Goal: Task Accomplishment & Management: Complete application form

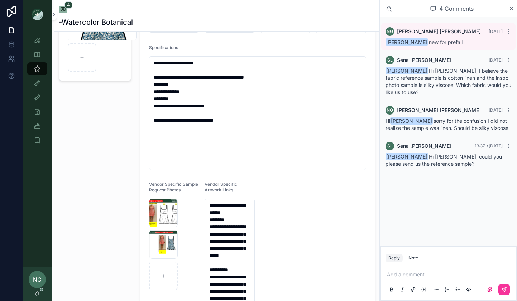
scroll to position [96, 0]
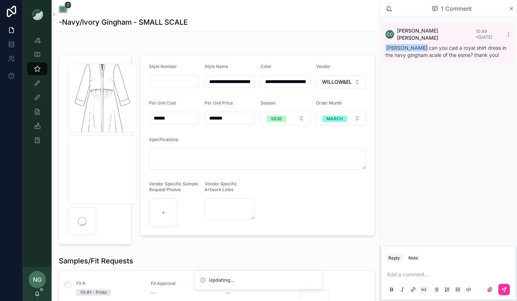
click at [424, 273] on p "scrollable content" at bounding box center [450, 274] width 126 height 7
click at [414, 256] on div "Note" at bounding box center [413, 258] width 10 height 6
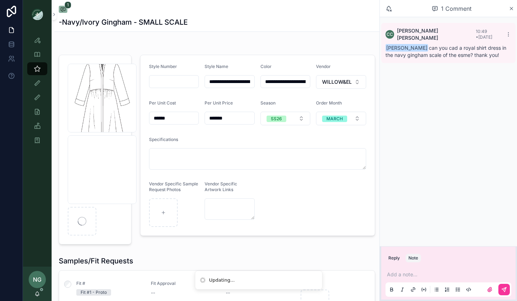
click at [418, 274] on p "scrollable content" at bounding box center [450, 274] width 126 height 7
click at [508, 291] on button "scrollable content" at bounding box center [503, 289] width 11 height 11
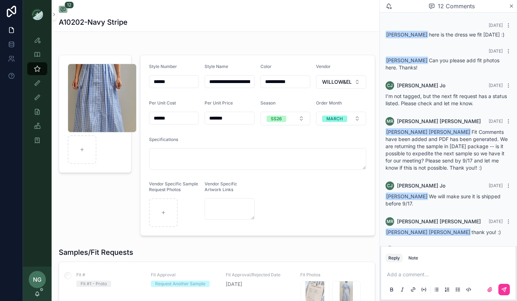
scroll to position [264, 0]
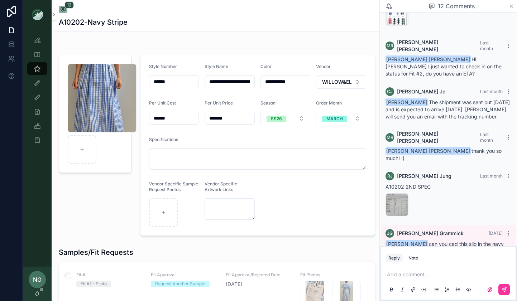
click at [234, 78] on input "**********" at bounding box center [229, 82] width 49 height 10
drag, startPoint x: 234, startPoint y: 78, endPoint x: 274, endPoint y: 79, distance: 39.8
click at [274, 79] on form "**********" at bounding box center [257, 145] width 234 height 181
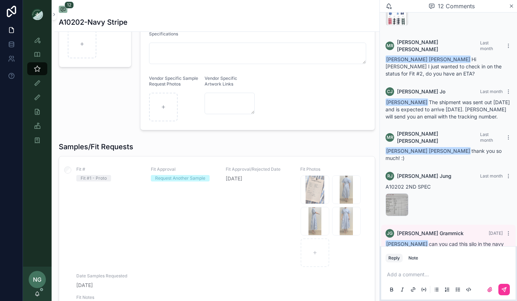
scroll to position [107, 0]
click at [307, 187] on div "Screenshot-2025-08-20-at-10.08.54-AM .png" at bounding box center [315, 188] width 29 height 29
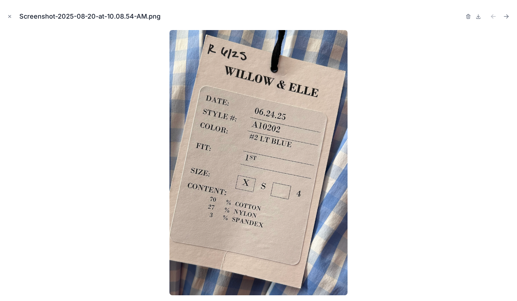
click at [124, 167] on div at bounding box center [258, 162] width 505 height 265
click at [9, 14] on icon "Close modal" at bounding box center [9, 16] width 5 height 5
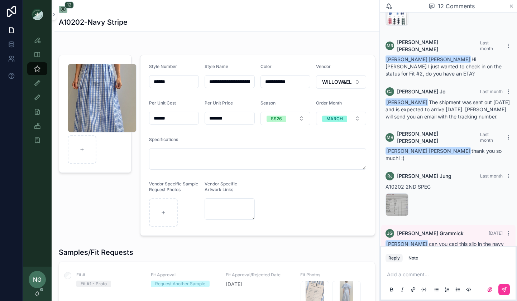
click at [98, 93] on div "Screenshot-2025-09-16-at-2.36.32-PM .png" at bounding box center [102, 98] width 69 height 69
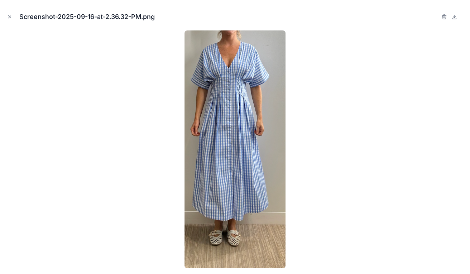
scroll to position [292, 0]
click at [372, 22] on div "Screenshot-2025-09-16-at-2.36.32-PM.png" at bounding box center [235, 16] width 459 height 21
drag, startPoint x: 53, startPoint y: 8, endPoint x: 109, endPoint y: 1, distance: 56.6
click at [54, 7] on div "Screenshot-2025-09-16-at-2.36.32-PM.png" at bounding box center [235, 16] width 459 height 21
click at [9, 16] on icon "Close modal" at bounding box center [10, 16] width 3 height 3
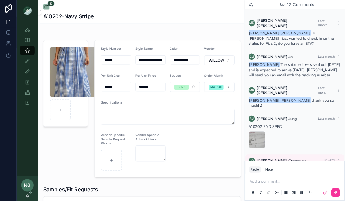
scroll to position [292, 0]
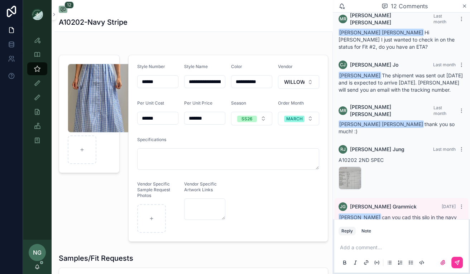
drag, startPoint x: 378, startPoint y: 199, endPoint x: 356, endPoint y: 199, distance: 22.2
click at [358, 214] on span "Noelle Garcia-Farris can you cad this silo in the navy stripe of A10284? for bu…" at bounding box center [400, 224] width 122 height 20
copy span "A10284"
click at [93, 106] on div "Screenshot-2025-09-16-at-2.36.32-PM .png" at bounding box center [102, 98] width 69 height 69
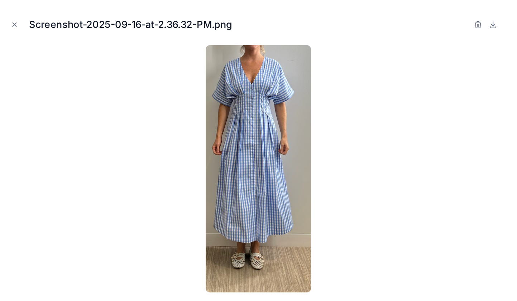
scroll to position [325, 0]
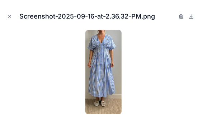
click at [9, 16] on icon "Close modal" at bounding box center [10, 16] width 3 height 3
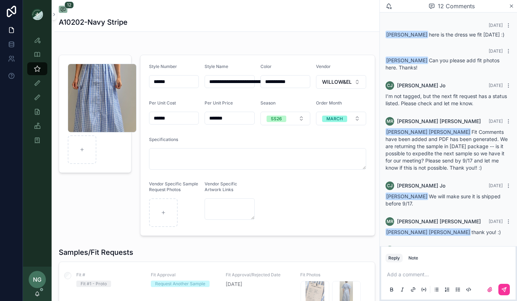
scroll to position [265, 0]
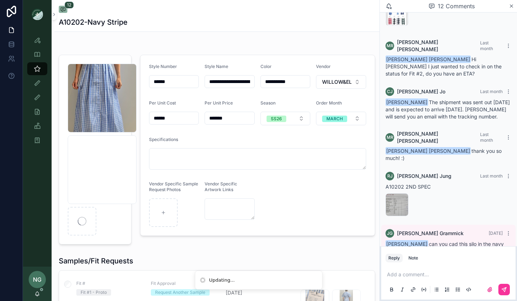
click at [413, 257] on div "Note" at bounding box center [413, 258] width 10 height 6
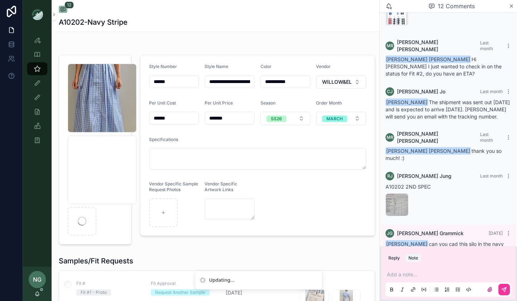
click at [425, 270] on div "Add a note..." at bounding box center [448, 282] width 126 height 30
click at [415, 273] on p "scrollable content" at bounding box center [450, 274] width 126 height 7
click at [501, 290] on icon "scrollable content" at bounding box center [504, 290] width 6 height 6
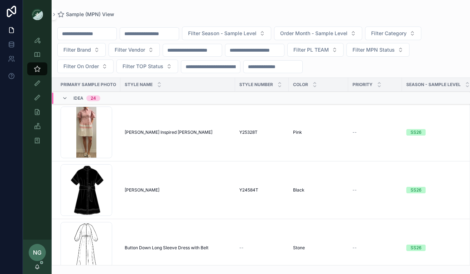
click at [130, 53] on span "Filter Vendor" at bounding box center [130, 49] width 30 height 7
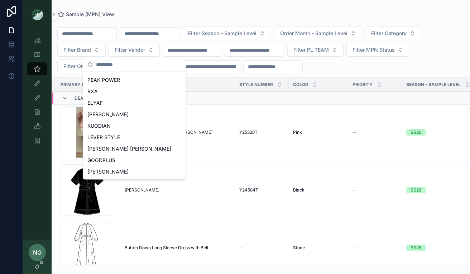
scroll to position [319, 0]
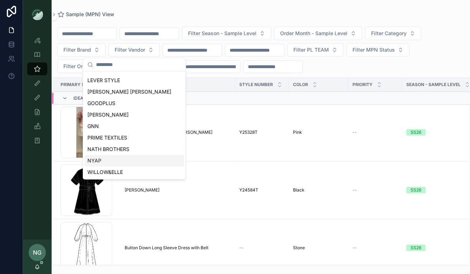
drag, startPoint x: 103, startPoint y: 155, endPoint x: 125, endPoint y: 152, distance: 22.7
click at [102, 155] on div "NYAP" at bounding box center [135, 160] width 100 height 11
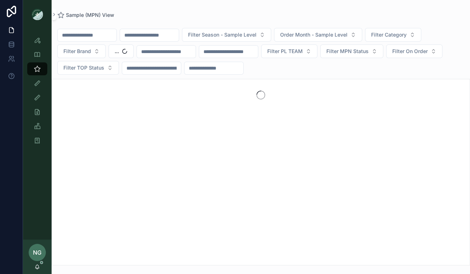
click at [421, 36] on button "Filter Category" at bounding box center [393, 35] width 56 height 14
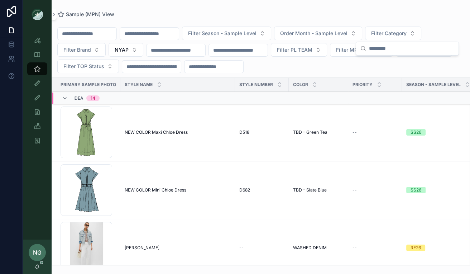
click at [245, 32] on span "Filter Season - Sample Level" at bounding box center [222, 33] width 68 height 7
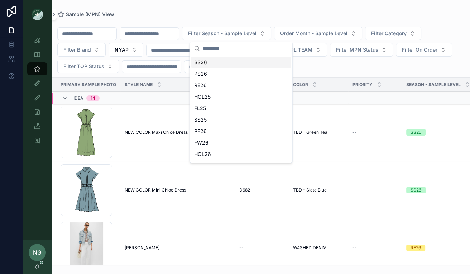
click at [224, 62] on div "SS26" at bounding box center [241, 62] width 100 height 11
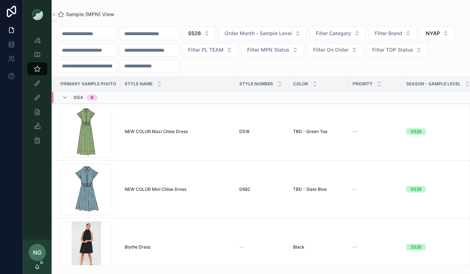
click at [340, 32] on span "Filter Category" at bounding box center [333, 33] width 35 height 7
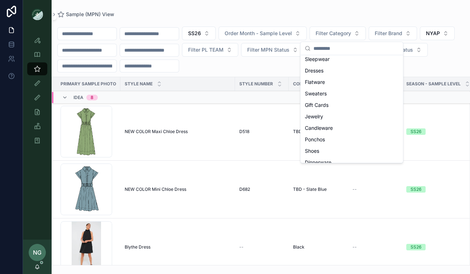
scroll to position [94, 0]
click at [319, 73] on span "Dresses" at bounding box center [314, 71] width 19 height 7
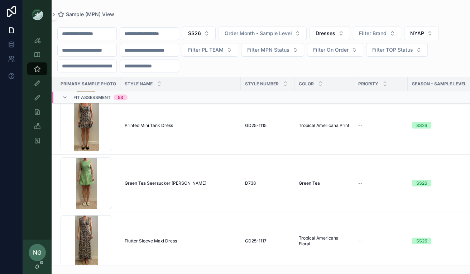
scroll to position [1538, 0]
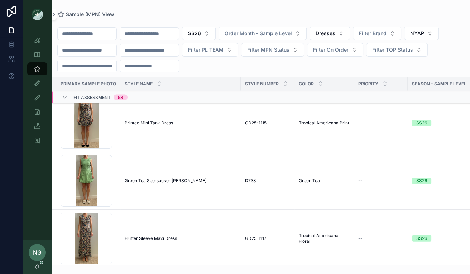
click at [144, 121] on span "Printed Mini Tank Dress" at bounding box center [149, 123] width 48 height 6
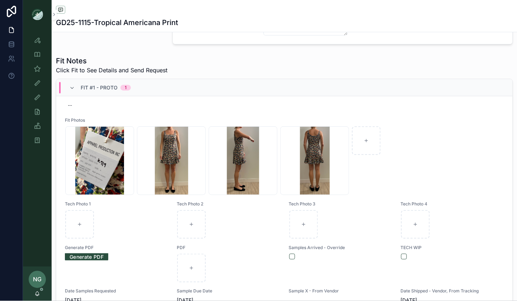
scroll to position [45, 0]
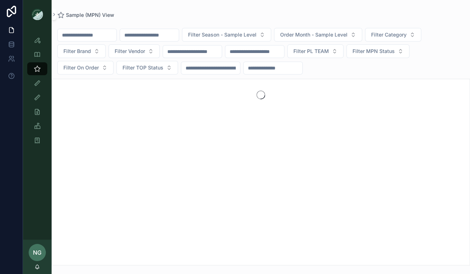
click at [159, 32] on input "scrollable content" at bounding box center [149, 35] width 59 height 10
paste input "******"
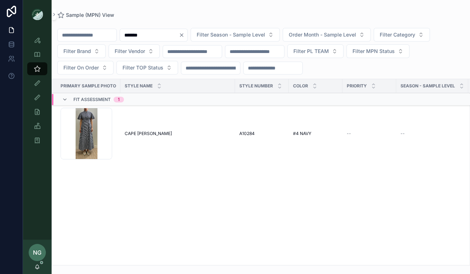
type input "******"
click at [146, 133] on span "CAPE [PERSON_NAME]" at bounding box center [148, 134] width 47 height 6
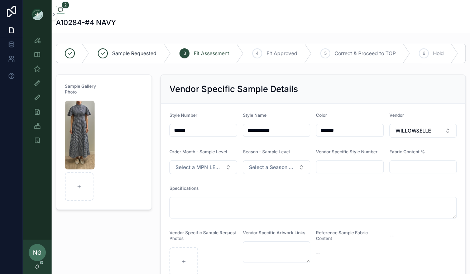
click at [80, 129] on img "scrollable content" at bounding box center [80, 135] width 30 height 69
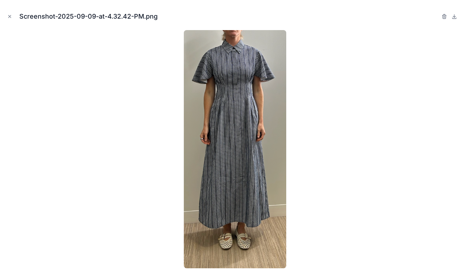
drag, startPoint x: 244, startPoint y: 119, endPoint x: 284, endPoint y: 8, distance: 118.5
click at [0, 0] on div "Screenshot-2025-09-09-at-4.32.42-PM.png" at bounding box center [235, 137] width 470 height 274
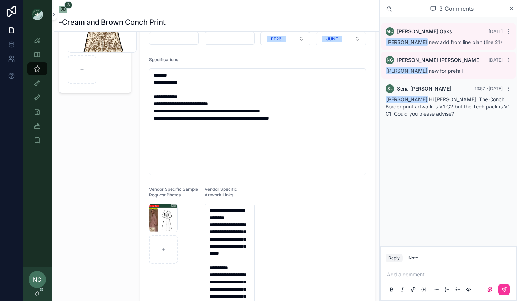
scroll to position [136, 0]
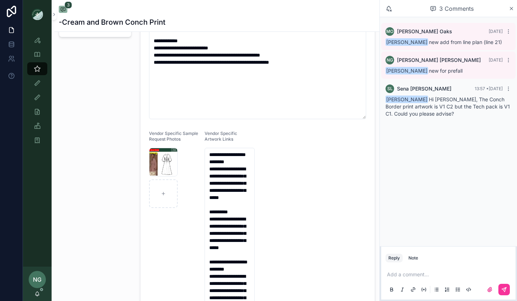
click at [165, 162] on div "Screenshot-2025-10-01-at-3.22.23-PM .png" at bounding box center [163, 162] width 29 height 29
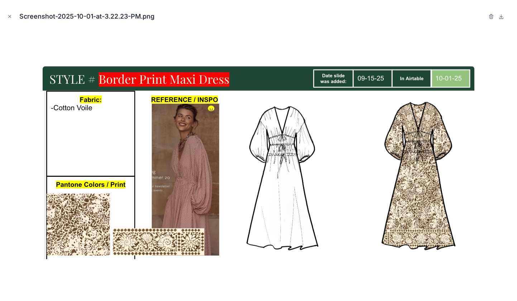
click at [92, 39] on div at bounding box center [258, 162] width 505 height 265
click at [7, 16] on icon "Close modal" at bounding box center [9, 16] width 5 height 5
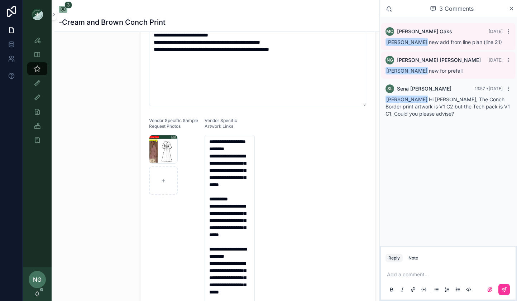
scroll to position [153, 0]
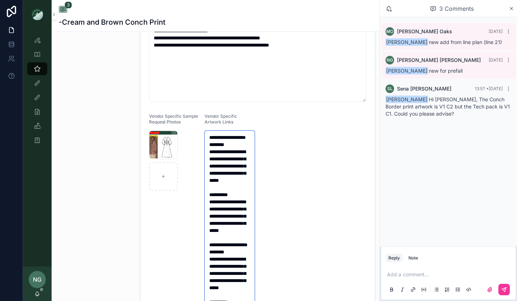
drag, startPoint x: 210, startPoint y: 152, endPoint x: 243, endPoint y: 192, distance: 52.0
click at [243, 192] on textarea "**********" at bounding box center [230, 241] width 50 height 221
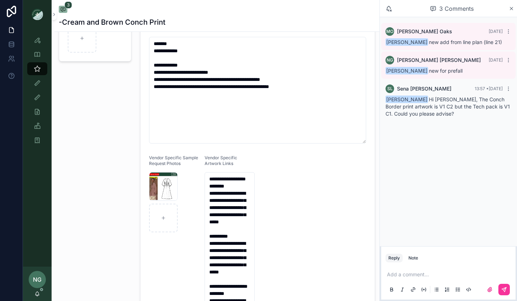
scroll to position [146, 0]
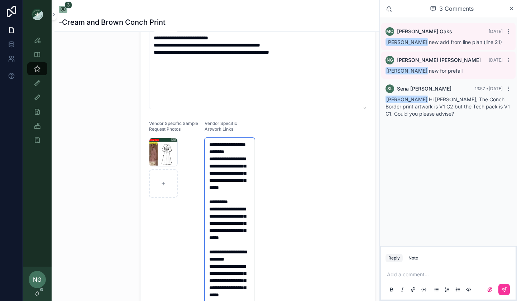
drag, startPoint x: 210, startPoint y: 165, endPoint x: 247, endPoint y: 201, distance: 52.2
click at [252, 201] on textarea "**********" at bounding box center [230, 248] width 50 height 221
drag, startPoint x: 209, startPoint y: 225, endPoint x: 244, endPoint y: 257, distance: 47.1
click at [244, 256] on textarea "**********" at bounding box center [230, 248] width 50 height 221
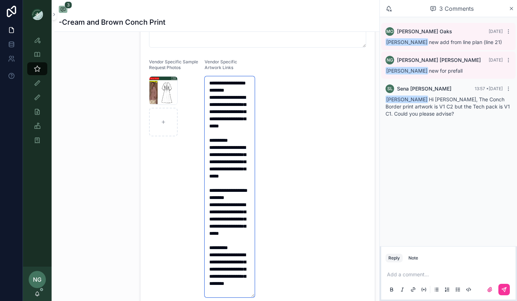
scroll to position [57, 0]
drag, startPoint x: 208, startPoint y: 175, endPoint x: 252, endPoint y: 213, distance: 57.9
click at [251, 215] on textarea "**********" at bounding box center [230, 186] width 50 height 221
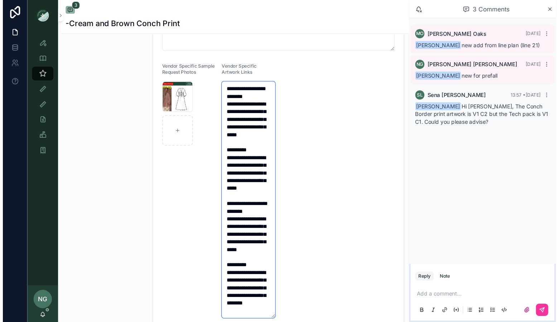
scroll to position [257, 0]
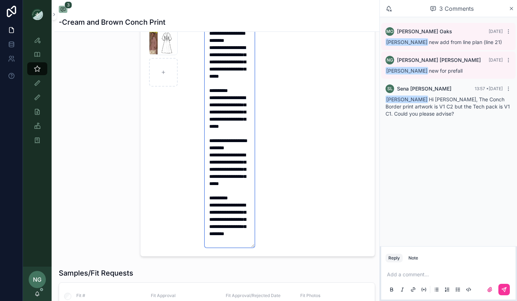
drag, startPoint x: 210, startPoint y: 184, endPoint x: 270, endPoint y: 240, distance: 82.1
click at [269, 241] on form "**********" at bounding box center [257, 27] width 234 height 459
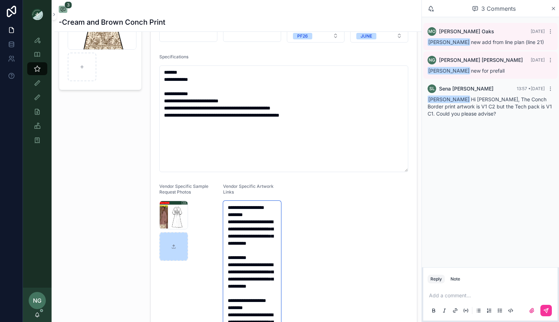
scroll to position [84, 0]
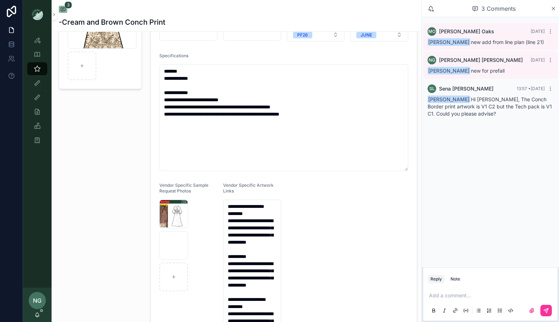
click at [458, 298] on p "scrollable content" at bounding box center [492, 295] width 126 height 7
click at [442, 282] on button "Reply" at bounding box center [436, 279] width 17 height 9
click at [440, 296] on p "scrollable content" at bounding box center [492, 295] width 126 height 7
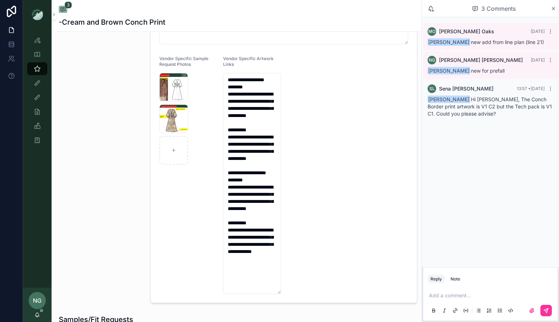
scroll to position [211, 0]
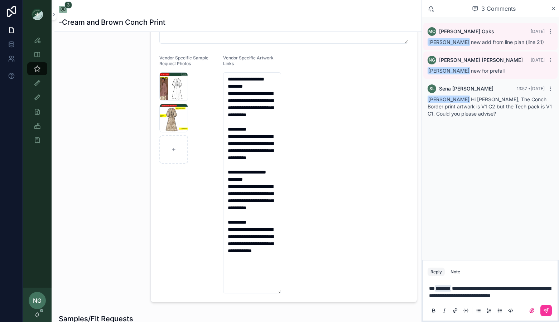
click at [517, 301] on button "scrollable content" at bounding box center [546, 310] width 11 height 11
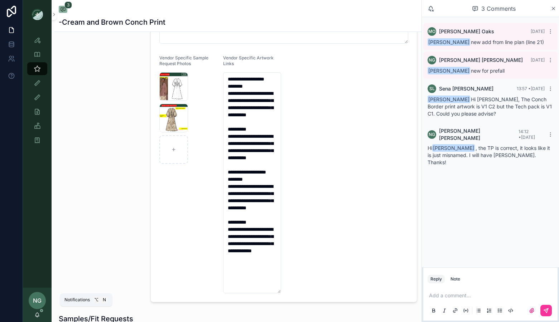
drag, startPoint x: 34, startPoint y: 316, endPoint x: 26, endPoint y: 318, distance: 8.2
click at [34, 301] on div "NG Noelle Garcia-Farris" at bounding box center [37, 305] width 29 height 34
click at [38, 301] on icon "scrollable content" at bounding box center [37, 315] width 6 height 6
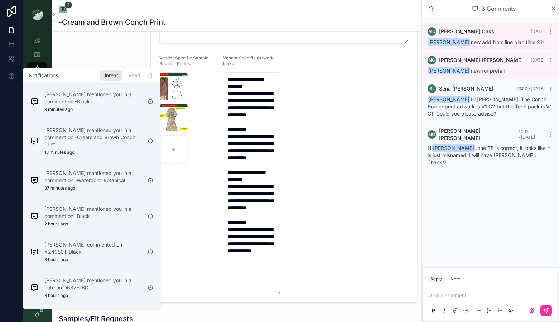
click at [102, 114] on div "Sena Lee mentioned you in a comment on -Black 9 minutes ago" at bounding box center [85, 101] width 117 height 27
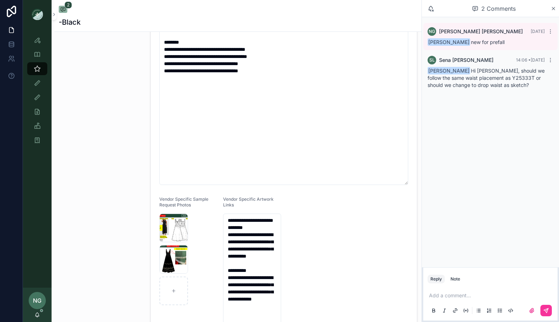
scroll to position [172, 0]
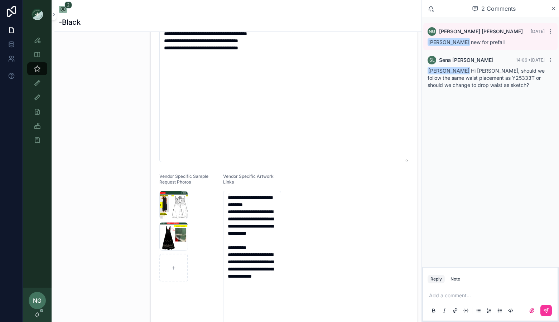
click at [172, 240] on div "Screenshot-2025-09-29-at-10.28.28-AM .png" at bounding box center [173, 236] width 29 height 29
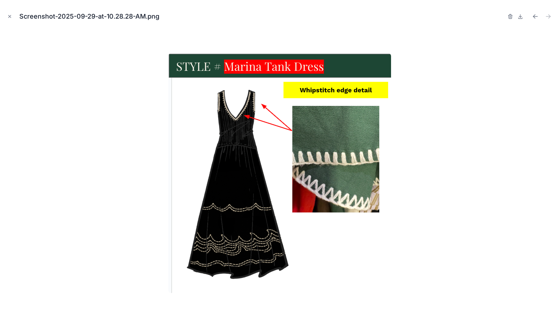
click at [429, 136] on div at bounding box center [280, 173] width 548 height 287
click at [9, 16] on icon "Close modal" at bounding box center [9, 16] width 5 height 5
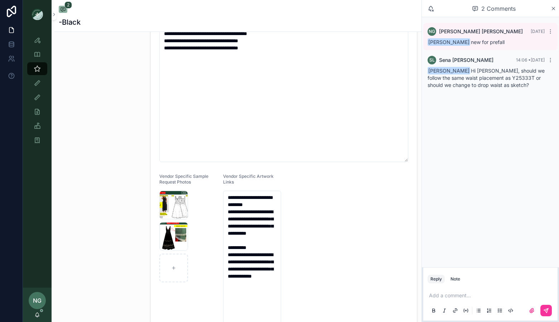
click at [174, 209] on div "Screenshot-2025-09-29-at-10.27.37-AM .png" at bounding box center [173, 205] width 29 height 29
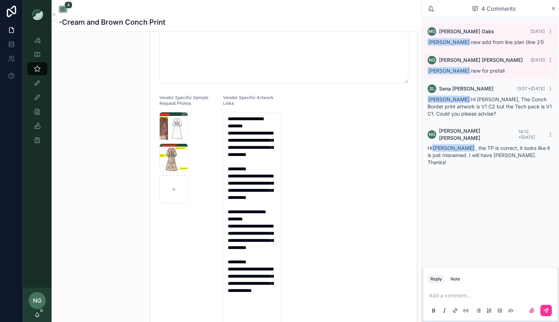
scroll to position [70, 0]
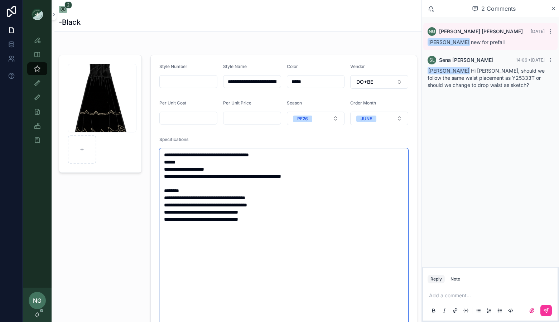
click at [273, 198] on textarea "**********" at bounding box center [283, 241] width 249 height 186
drag, startPoint x: 231, startPoint y: 206, endPoint x: 241, endPoint y: 212, distance: 11.6
click at [232, 207] on textarea "**********" at bounding box center [283, 248] width 249 height 200
type textarea "**********"
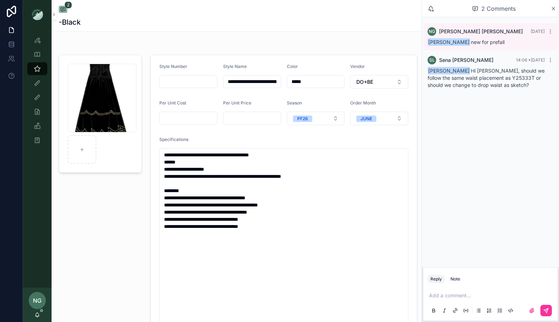
click at [456, 295] on p "scrollable content" at bounding box center [492, 295] width 126 height 7
click at [469, 295] on span "**********" at bounding box center [474, 295] width 45 height 5
click at [538, 296] on p "**********" at bounding box center [492, 295] width 126 height 7
click at [482, 288] on span "**********" at bounding box center [492, 288] width 126 height 19
drag, startPoint x: 494, startPoint y: 290, endPoint x: 503, endPoint y: 301, distance: 14.3
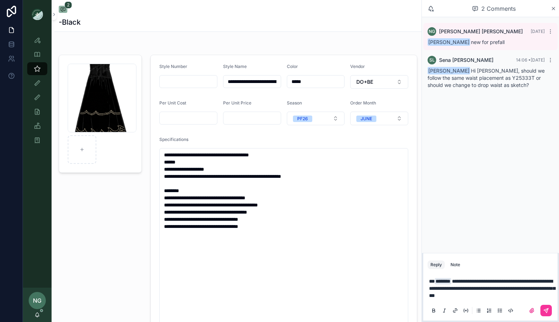
click at [494, 290] on span "**********" at bounding box center [492, 288] width 126 height 19
click at [532, 289] on span "**********" at bounding box center [492, 288] width 126 height 19
click at [543, 309] on icon "scrollable content" at bounding box center [546, 311] width 6 height 6
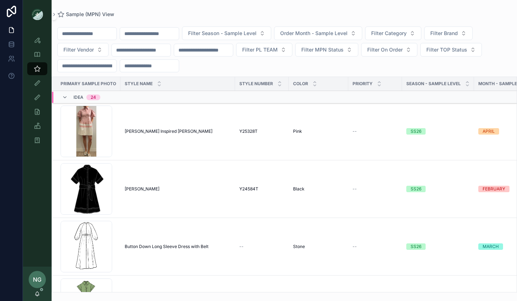
click at [132, 35] on input "scrollable content" at bounding box center [149, 34] width 59 height 10
click at [95, 35] on input "scrollable content" at bounding box center [87, 34] width 59 height 10
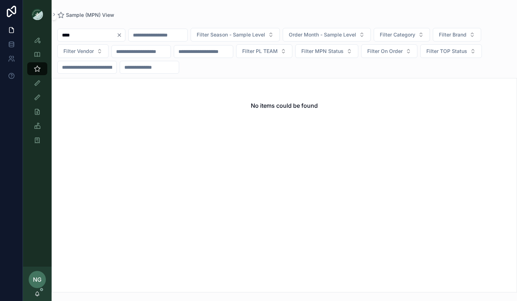
type input "****"
click at [121, 35] on icon "Clear" at bounding box center [119, 35] width 3 height 3
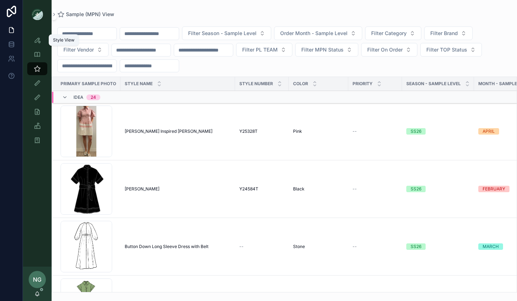
click at [41, 40] on div "Style View" at bounding box center [37, 39] width 11 height 11
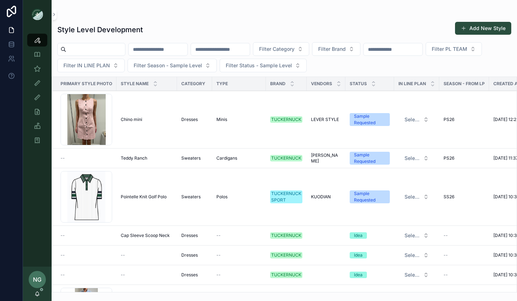
click at [171, 48] on input "scrollable content" at bounding box center [158, 49] width 59 height 10
type input "*********"
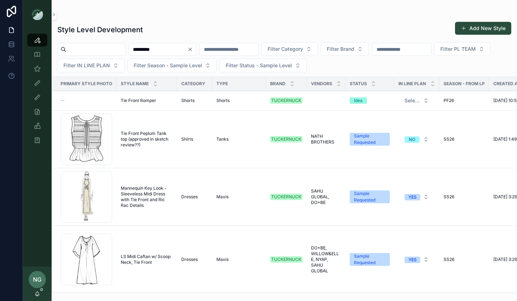
click at [145, 101] on span "Tie Front Romper" at bounding box center [138, 101] width 35 height 6
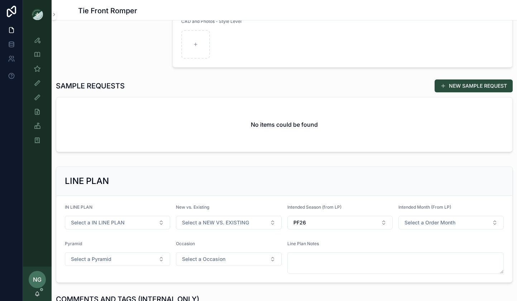
scroll to position [207, 0]
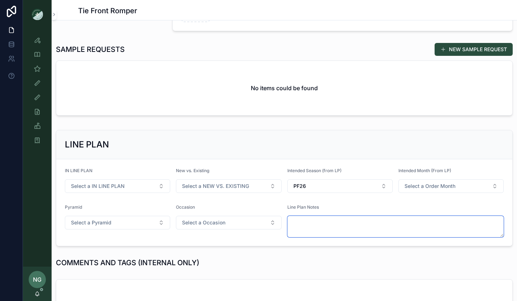
click at [328, 223] on textarea "scrollable content" at bounding box center [395, 226] width 217 height 21
paste textarea "**********"
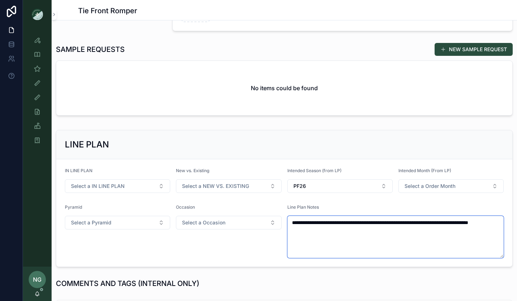
type textarea "**********"
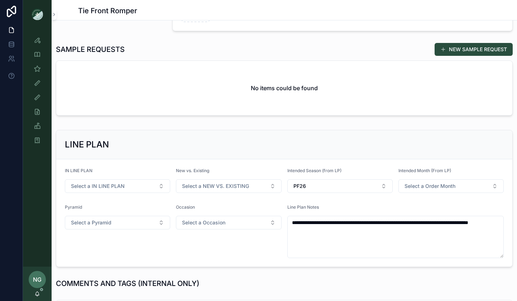
click at [158, 182] on button "Select a IN LINE PLAN" at bounding box center [117, 186] width 105 height 14
drag, startPoint x: 150, startPoint y: 214, endPoint x: 188, endPoint y: 201, distance: 40.4
click at [150, 214] on div "YES" at bounding box center [118, 215] width 100 height 11
click at [242, 178] on div "New vs. Existing Select a NEW VS. EXISTING" at bounding box center [228, 180] width 105 height 25
click at [242, 188] on span "Select a NEW VS. EXISTING" at bounding box center [215, 186] width 67 height 7
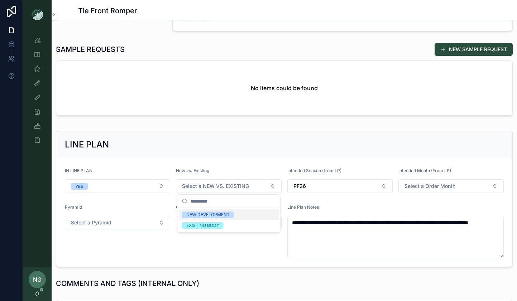
click at [237, 214] on div "NEW DEVELOPMENT" at bounding box center [229, 215] width 100 height 11
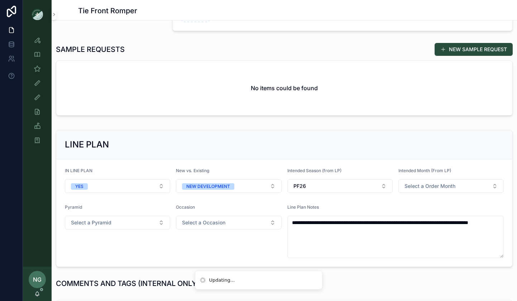
click at [414, 187] on span "Select a Order Month" at bounding box center [429, 186] width 51 height 7
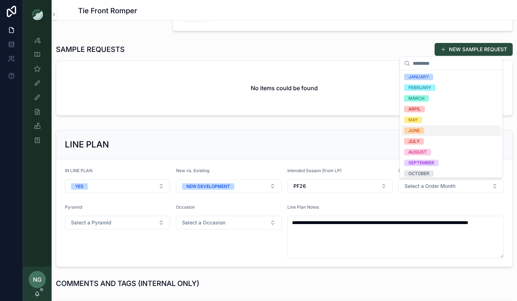
drag, startPoint x: 416, startPoint y: 130, endPoint x: 408, endPoint y: 138, distance: 11.1
click at [416, 130] on div "JUNE" at bounding box center [413, 131] width 11 height 6
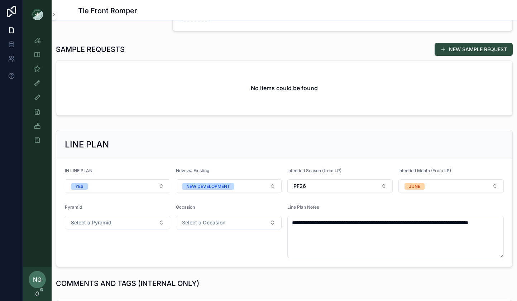
click at [427, 181] on button "JUNE" at bounding box center [450, 186] width 105 height 14
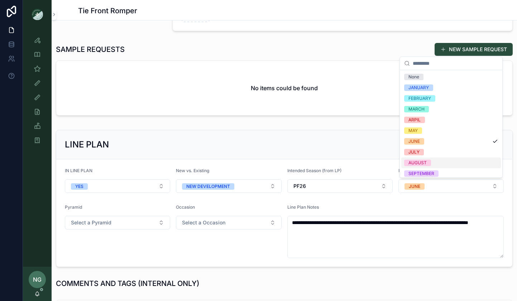
click at [420, 159] on div "AUGUST" at bounding box center [451, 163] width 100 height 11
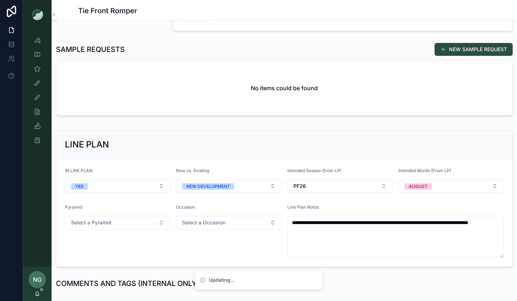
drag, startPoint x: 99, startPoint y: 232, endPoint x: 103, endPoint y: 228, distance: 6.1
click at [101, 231] on div "Pyramid Select a Pyramid" at bounding box center [117, 232] width 105 height 54
click at [104, 228] on button "Select a Pyramid" at bounding box center [117, 223] width 105 height 14
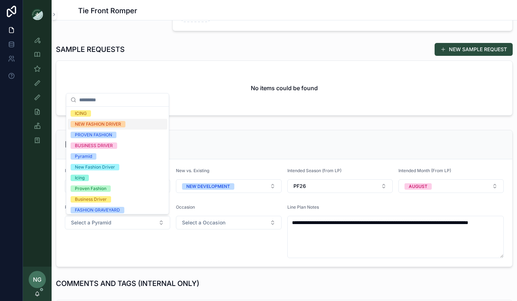
click at [129, 125] on div "NEW FASHION DRIVER" at bounding box center [118, 124] width 100 height 11
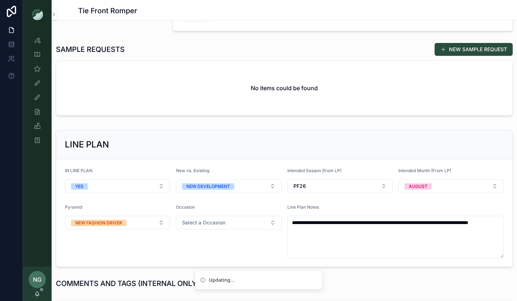
click at [222, 227] on button "Select a Occasion" at bounding box center [228, 223] width 105 height 14
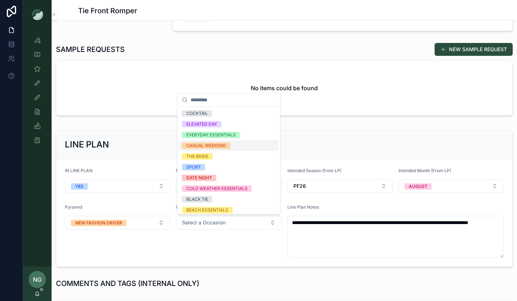
click at [225, 148] on div "CASUAL WEEKEND" at bounding box center [206, 146] width 40 height 6
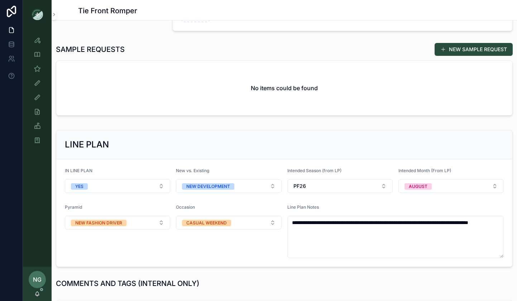
click at [300, 134] on div "LINE PLAN" at bounding box center [284, 144] width 456 height 29
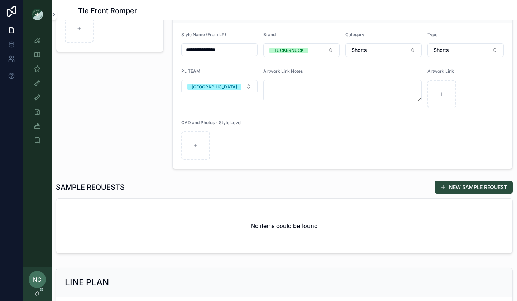
scroll to position [0, 0]
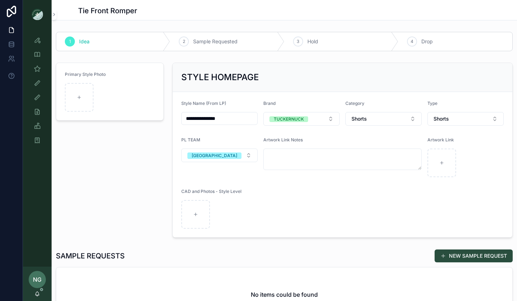
click at [244, 159] on button "NYC" at bounding box center [219, 156] width 76 height 14
click at [220, 195] on div "DC" at bounding box center [220, 194] width 100 height 11
click at [244, 160] on button "DC" at bounding box center [219, 156] width 76 height 14
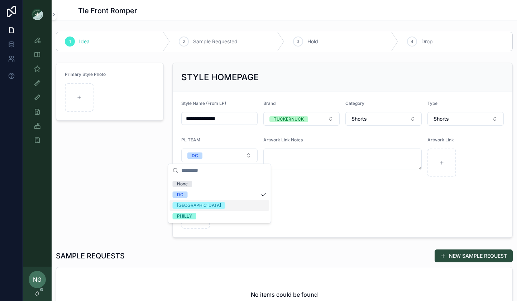
drag, startPoint x: 223, startPoint y: 203, endPoint x: 263, endPoint y: 197, distance: 40.5
click at [223, 203] on div "NYC" at bounding box center [220, 205] width 100 height 11
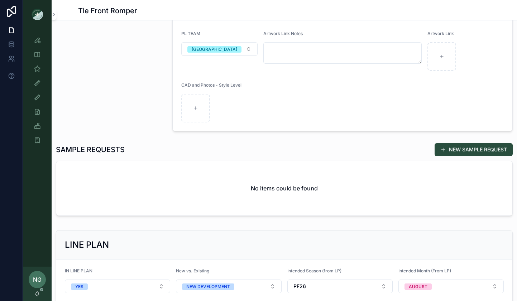
scroll to position [107, 0]
click at [488, 150] on button "NEW SAMPLE REQUEST" at bounding box center [474, 149] width 78 height 13
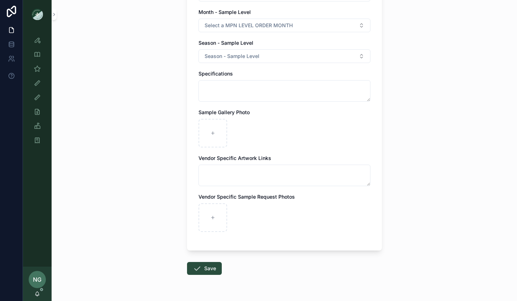
scroll to position [217, 0]
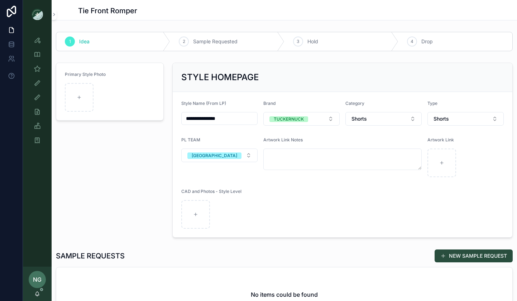
click at [217, 150] on button "NYC" at bounding box center [219, 156] width 76 height 14
click at [222, 195] on div "DC" at bounding box center [220, 194] width 100 height 11
drag, startPoint x: 118, startPoint y: 162, endPoint x: 245, endPoint y: 112, distance: 135.6
click at [118, 162] on div "Primary Style Photo" at bounding box center [110, 150] width 116 height 181
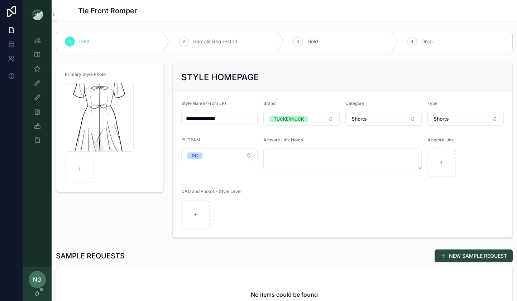
scroll to position [83, 0]
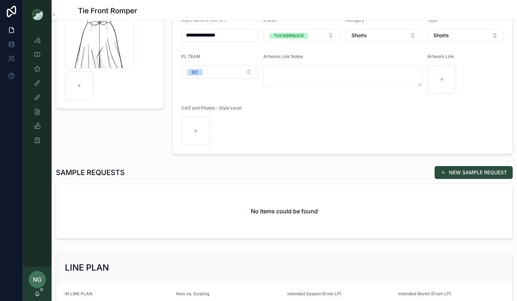
click at [472, 175] on button "NEW SAMPLE REQUEST" at bounding box center [474, 172] width 78 height 13
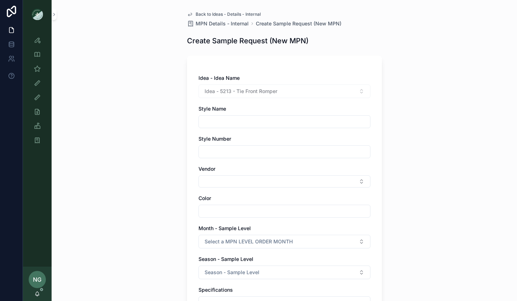
click at [338, 121] on input "scrollable content" at bounding box center [284, 122] width 171 height 10
type input "**********"
click at [311, 176] on button "Select Button" at bounding box center [284, 182] width 172 height 12
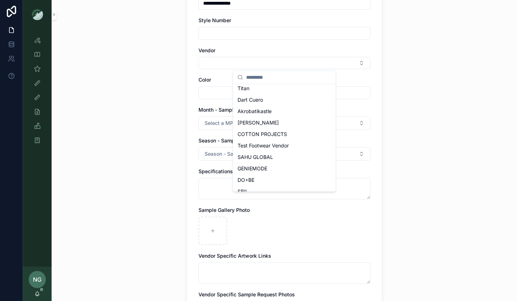
scroll to position [73, 0]
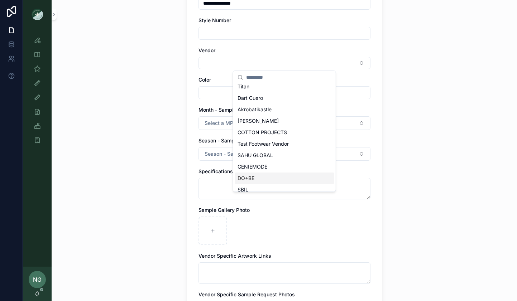
click at [302, 177] on div "DO+BE" at bounding box center [285, 178] width 100 height 11
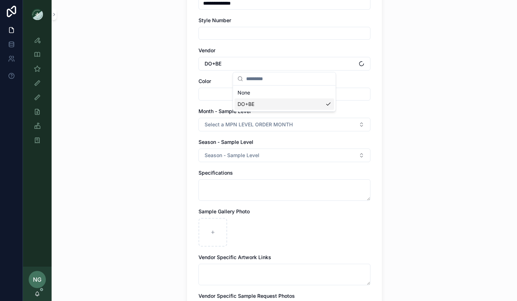
scroll to position [0, 0]
click at [313, 124] on button "Select a MPN LEVEL ORDER MONTH" at bounding box center [284, 125] width 172 height 14
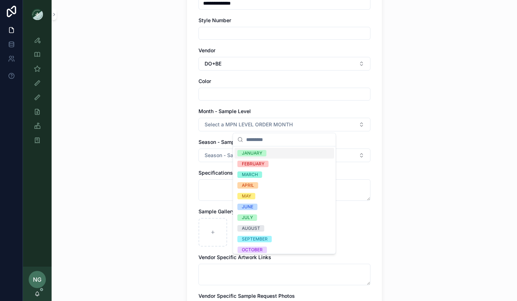
drag, startPoint x: 441, startPoint y: 109, endPoint x: 183, endPoint y: 3, distance: 278.4
click at [441, 109] on div "**********" at bounding box center [284, 31] width 465 height 301
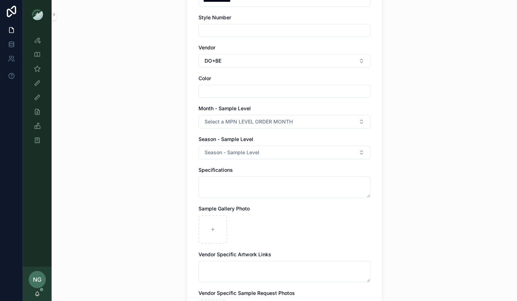
click at [279, 89] on input "scrollable content" at bounding box center [284, 91] width 171 height 10
type input "*"
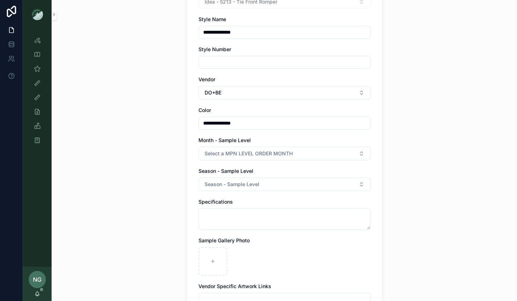
scroll to position [76, 0]
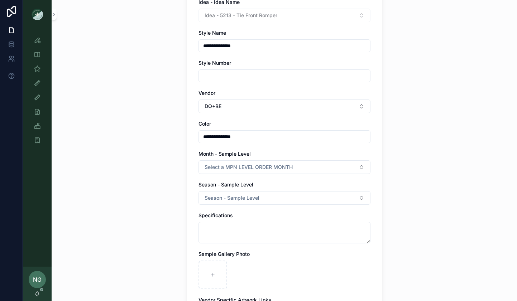
type input "**********"
click at [203, 43] on input "**********" at bounding box center [284, 46] width 171 height 10
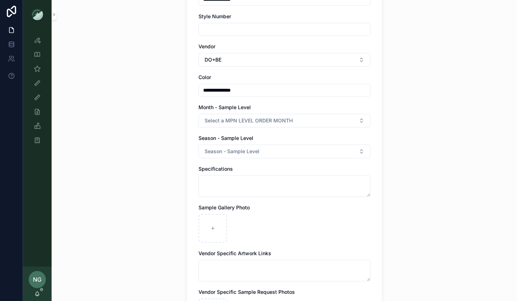
scroll to position [140, 0]
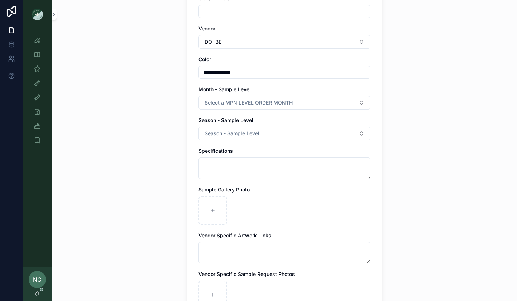
click at [232, 104] on span "Select a MPN LEVEL ORDER MONTH" at bounding box center [249, 102] width 88 height 7
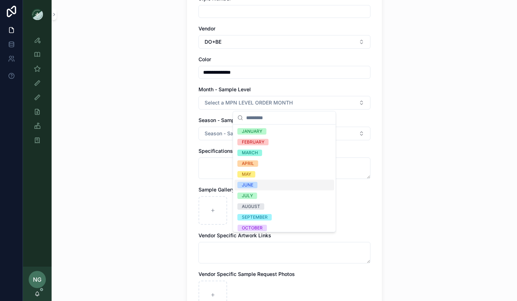
drag, startPoint x: 287, startPoint y: 184, endPoint x: 282, endPoint y: 182, distance: 5.5
click at [287, 184] on div "JUNE" at bounding box center [285, 185] width 100 height 11
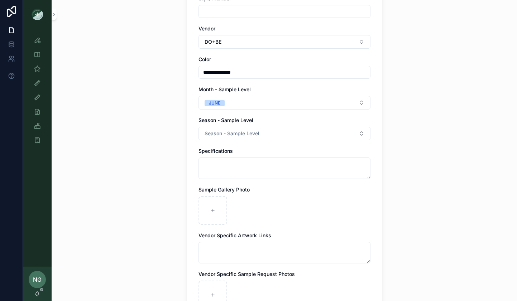
click at [264, 143] on div "**********" at bounding box center [284, 125] width 172 height 383
click at [269, 137] on button "Season - Sample Level" at bounding box center [284, 134] width 172 height 14
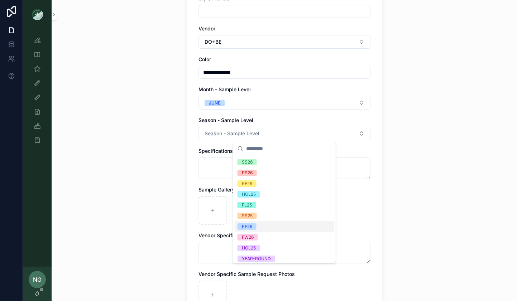
click at [253, 227] on span "PF26" at bounding box center [246, 227] width 19 height 6
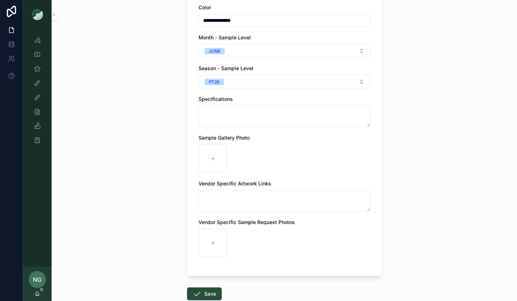
scroll to position [193, 0]
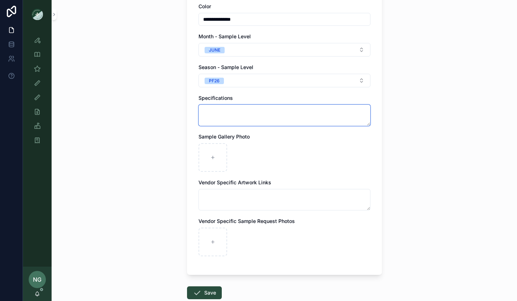
click at [210, 111] on textarea "scrollable content" at bounding box center [284, 115] width 172 height 21
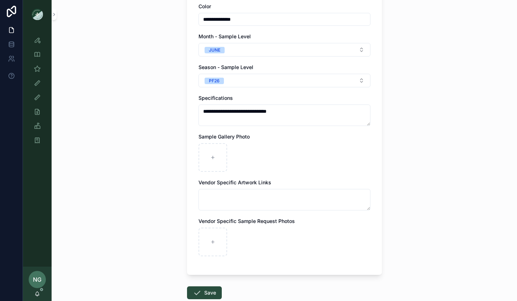
scroll to position [194, 0]
click at [292, 156] on div "Bow_Romper Chambray .png" at bounding box center [284, 157] width 172 height 29
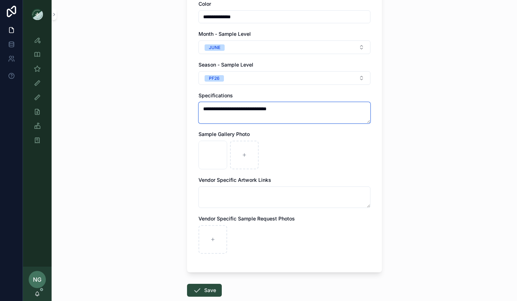
click at [316, 107] on textarea "**********" at bounding box center [284, 112] width 172 height 21
click at [246, 109] on textarea "**********" at bounding box center [284, 112] width 172 height 21
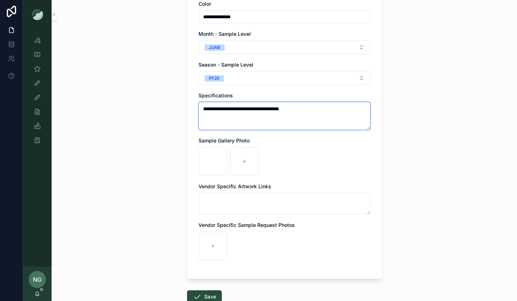
drag, startPoint x: 310, startPoint y: 107, endPoint x: 293, endPoint y: 107, distance: 17.2
click at [293, 107] on textarea "**********" at bounding box center [284, 116] width 172 height 28
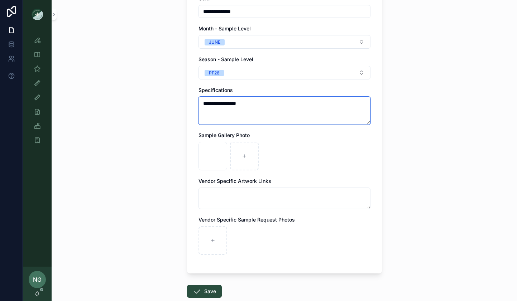
scroll to position [207, 0]
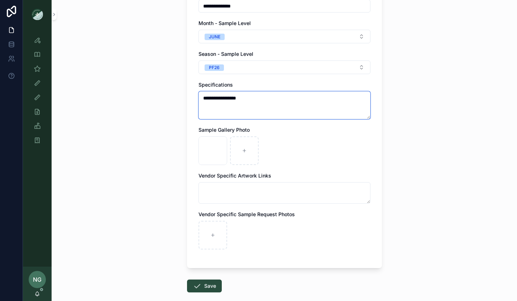
paste textarea "**********"
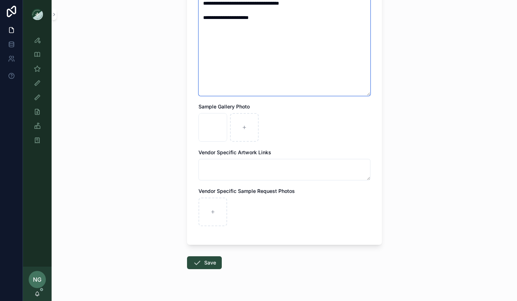
scroll to position [352, 0]
type textarea "**********"
click at [261, 65] on textarea "**********" at bounding box center [284, 21] width 172 height 150
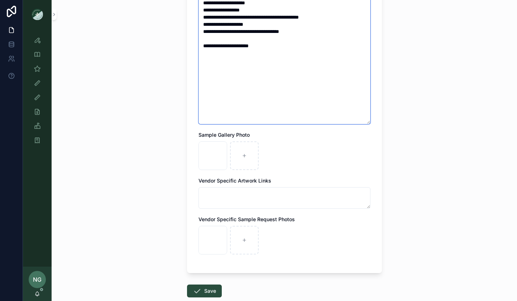
scroll to position [324, 0]
click at [204, 292] on button "Save" at bounding box center [204, 290] width 35 height 13
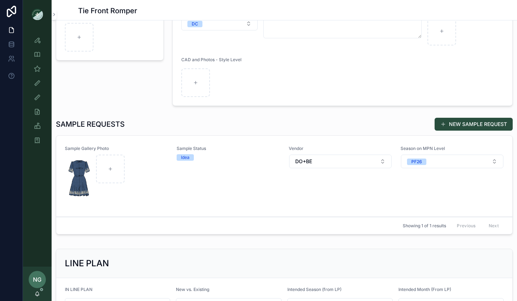
scroll to position [111, 0]
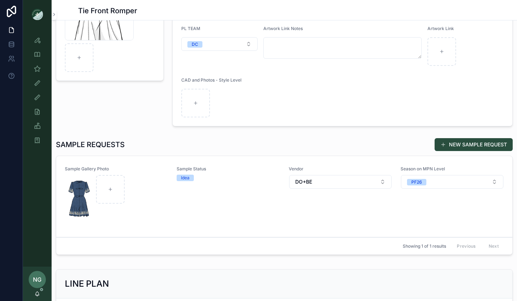
click at [253, 200] on div "Sample Status Idea" at bounding box center [228, 196] width 103 height 61
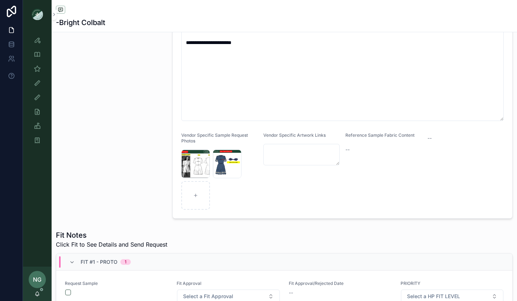
scroll to position [227, 0]
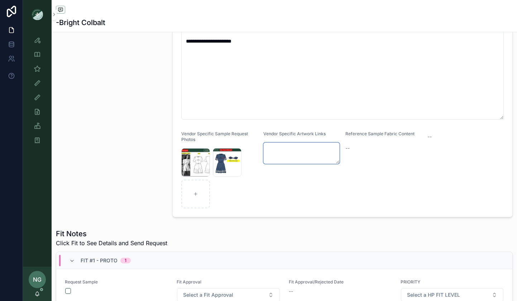
click at [309, 146] on textarea "scrollable content" at bounding box center [301, 153] width 76 height 21
paste textarea "**********"
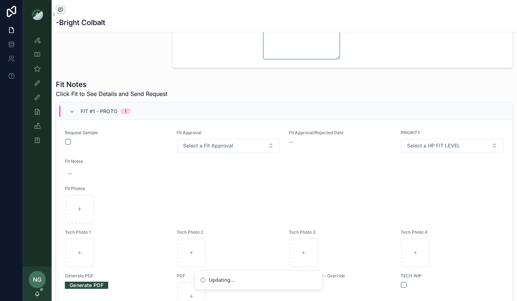
scroll to position [448, 0]
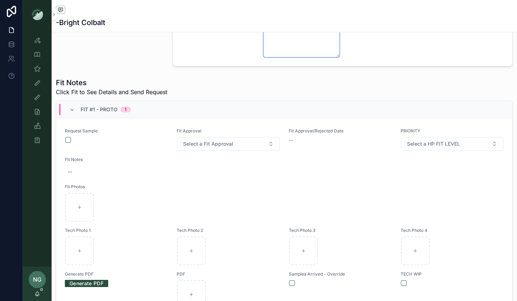
type textarea "**********"
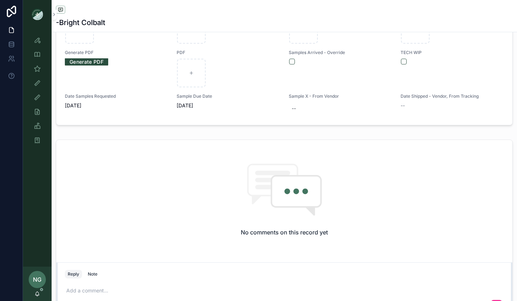
scroll to position [670, 0]
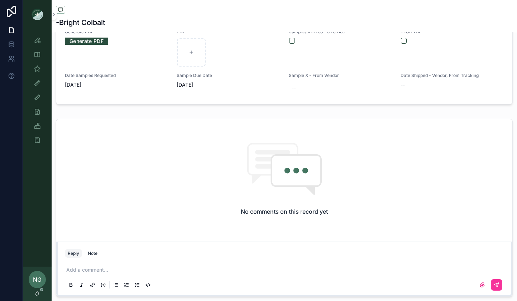
click at [86, 267] on p "scrollable content" at bounding box center [285, 270] width 439 height 7
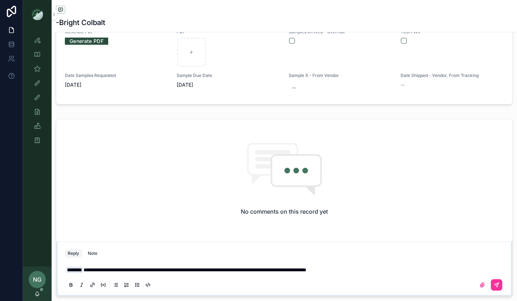
click at [499, 282] on button "scrollable content" at bounding box center [496, 284] width 11 height 11
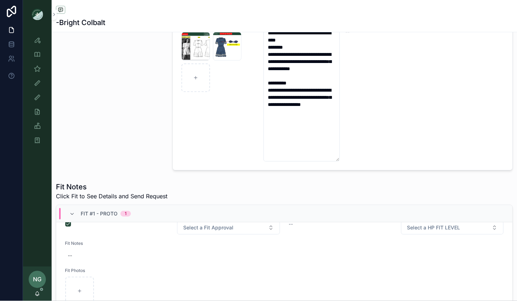
scroll to position [361, 0]
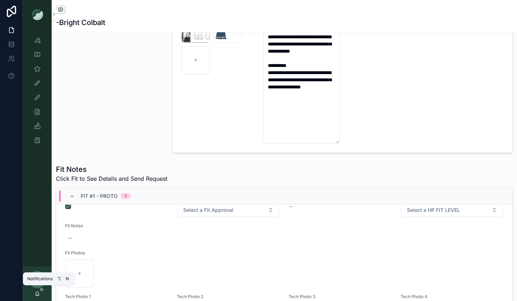
click at [37, 295] on icon "scrollable content" at bounding box center [37, 294] width 6 height 6
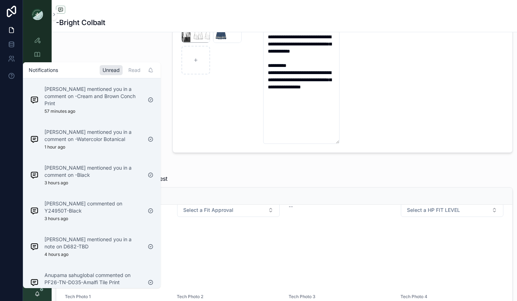
click at [114, 109] on div "Sena Lee mentioned you in a comment on -Cream and Brown Conch Print 57 minutes …" at bounding box center [85, 100] width 117 height 34
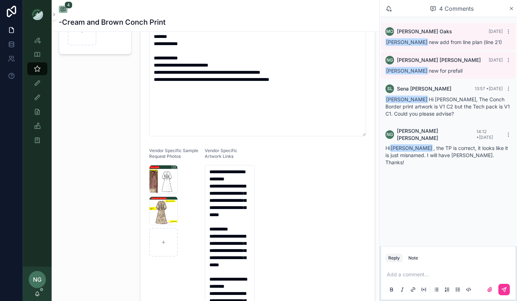
scroll to position [122, 0]
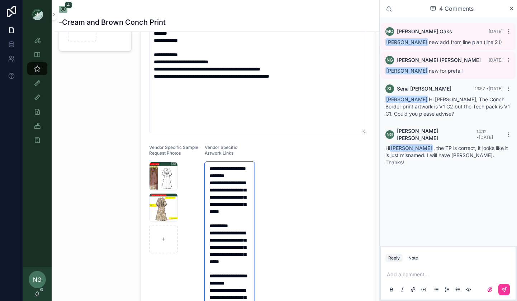
drag, startPoint x: 210, startPoint y: 169, endPoint x: 288, endPoint y: 269, distance: 126.8
click at [288, 269] on form "**********" at bounding box center [257, 162] width 234 height 459
click at [226, 181] on textarea "**********" at bounding box center [230, 272] width 50 height 221
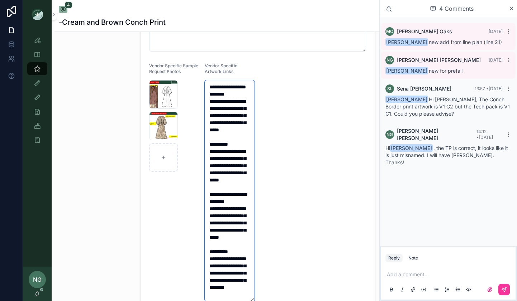
scroll to position [57, 0]
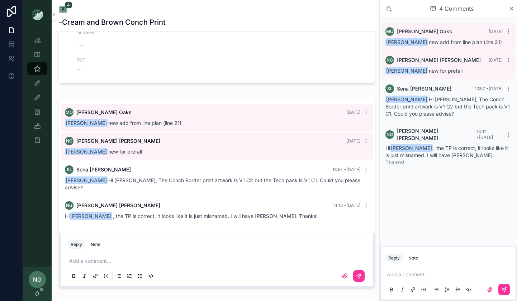
drag, startPoint x: 209, startPoint y: 168, endPoint x: 249, endPoint y: 307, distance: 144.0
click at [249, 301] on html "**********" at bounding box center [258, 150] width 517 height 301
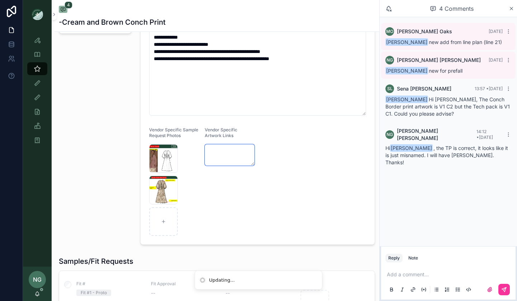
scroll to position [135, 0]
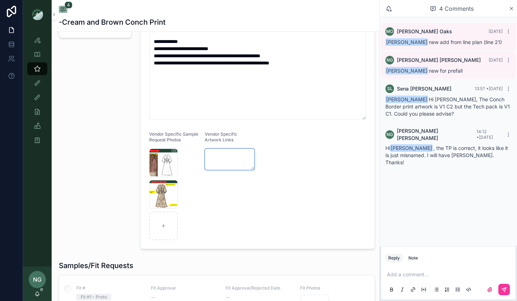
paste textarea "**********"
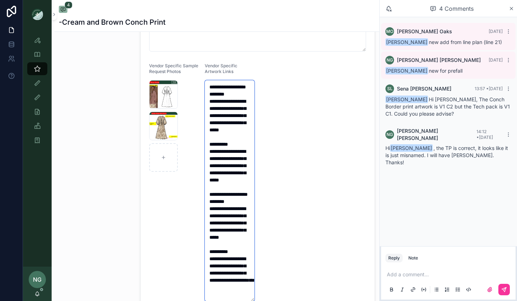
type textarea "**********"
click at [414, 270] on div "Add a comment..." at bounding box center [448, 282] width 126 height 30
click at [399, 272] on p "scrollable content" at bounding box center [450, 274] width 126 height 7
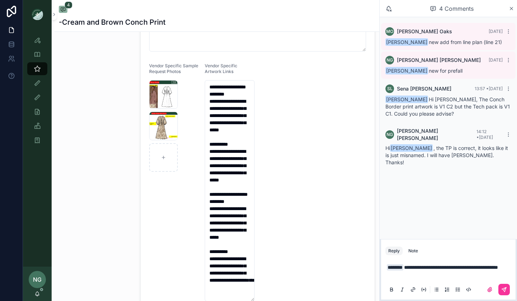
click at [505, 291] on icon "scrollable content" at bounding box center [504, 290] width 6 height 6
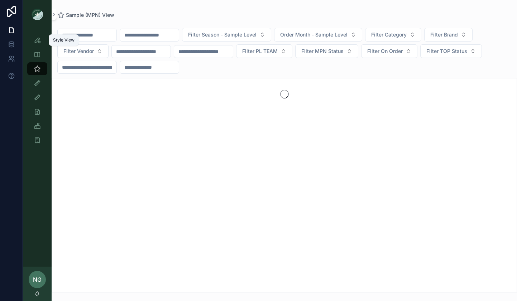
click at [42, 44] on div "Style View" at bounding box center [37, 39] width 11 height 11
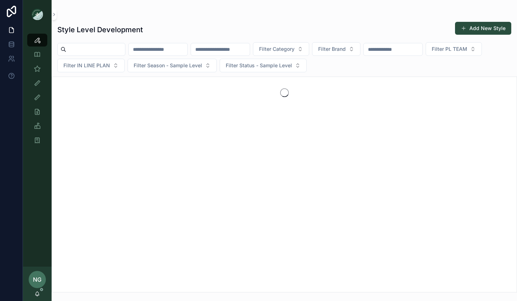
click at [157, 47] on input "scrollable content" at bounding box center [158, 49] width 59 height 10
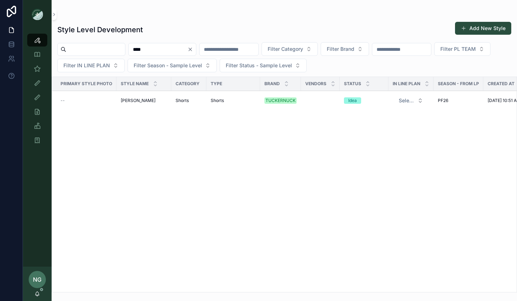
type input "****"
click at [145, 98] on div "Jill Short Jill Short" at bounding box center [144, 101] width 46 height 6
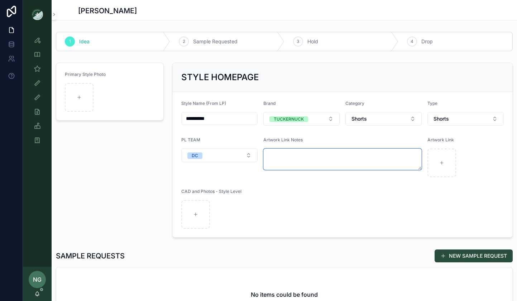
click at [294, 149] on textarea "scrollable content" at bounding box center [342, 159] width 158 height 21
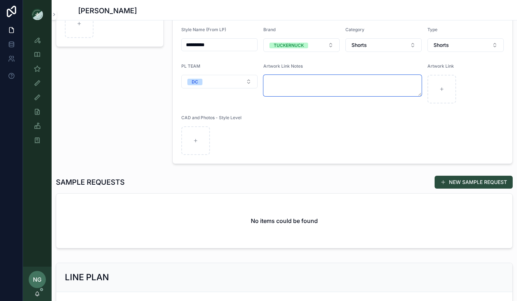
scroll to position [91, 0]
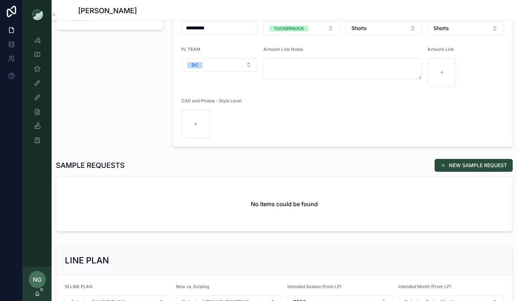
click at [476, 162] on button "NEW SAMPLE REQUEST" at bounding box center [474, 165] width 78 height 13
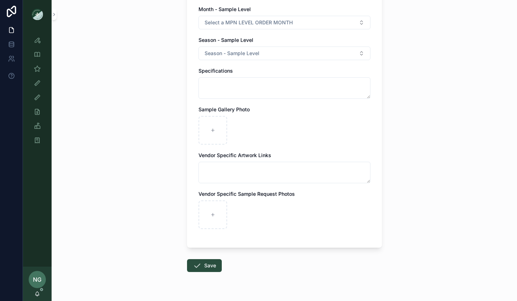
scroll to position [236, 0]
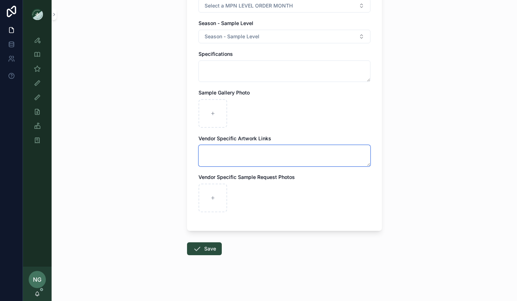
click at [253, 152] on textarea "scrollable content" at bounding box center [284, 155] width 172 height 21
paste textarea "**********"
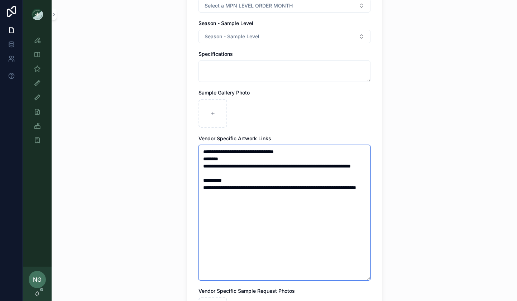
type textarea "**********"
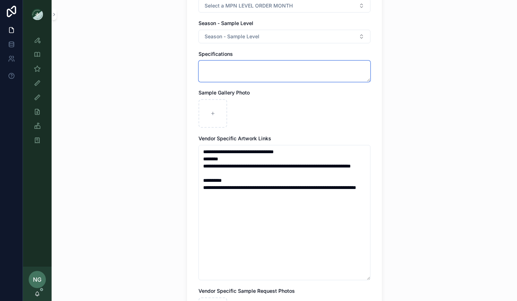
drag, startPoint x: 259, startPoint y: 69, endPoint x: 254, endPoint y: 68, distance: 5.1
click at [259, 69] on textarea "scrollable content" at bounding box center [284, 71] width 172 height 21
type textarea "**********"
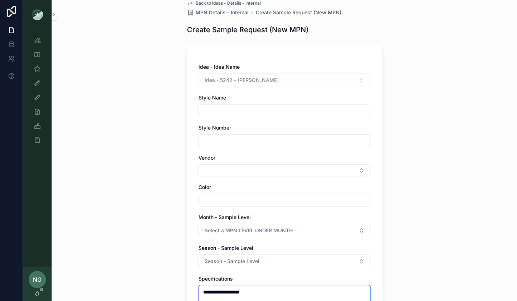
scroll to position [10, 0]
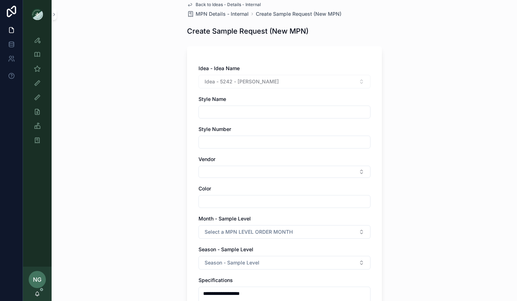
click at [236, 114] on input "scrollable content" at bounding box center [284, 112] width 171 height 10
click at [222, 114] on input "**********" at bounding box center [284, 112] width 171 height 10
type input "**********"
click at [218, 135] on div "Style Number" at bounding box center [284, 136] width 172 height 23
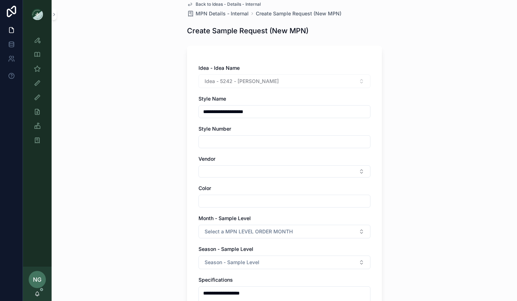
click at [216, 168] on button "Select Button" at bounding box center [284, 171] width 172 height 12
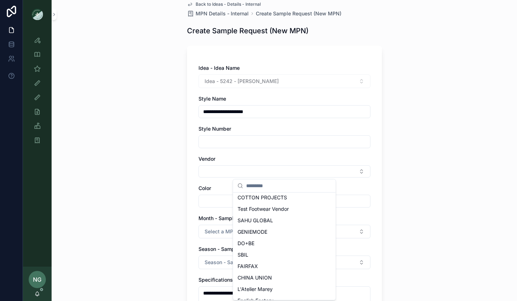
scroll to position [111, 0]
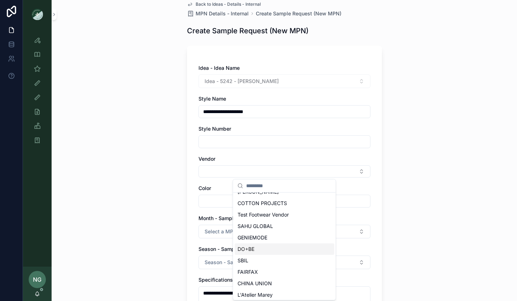
click at [254, 251] on span "DO+BE" at bounding box center [245, 249] width 17 height 7
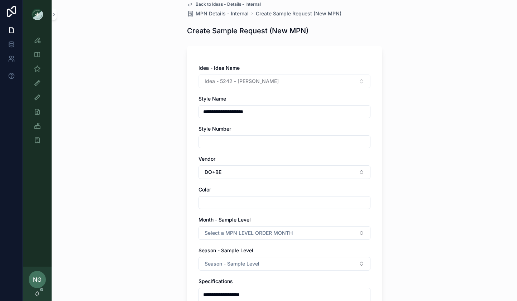
click at [231, 207] on input "scrollable content" at bounding box center [284, 203] width 171 height 10
click at [259, 204] on input "**********" at bounding box center [284, 203] width 171 height 10
type input "**********"
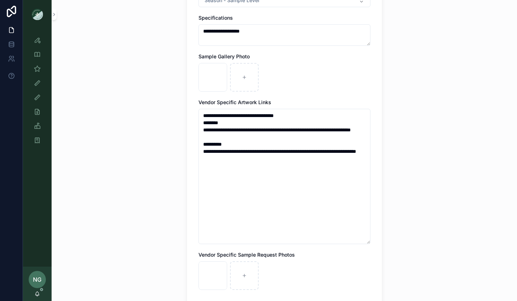
scroll to position [291, 0]
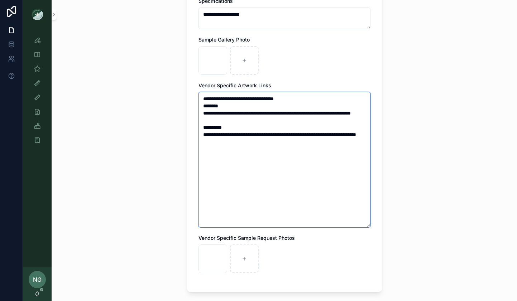
click at [248, 187] on textarea "**********" at bounding box center [284, 159] width 172 height 135
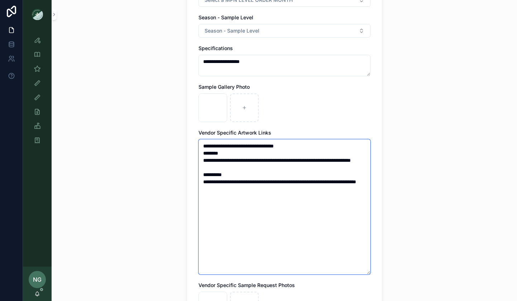
scroll to position [193, 0]
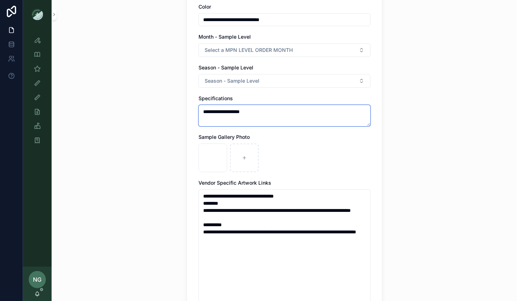
click at [284, 111] on textarea "**********" at bounding box center [284, 115] width 172 height 21
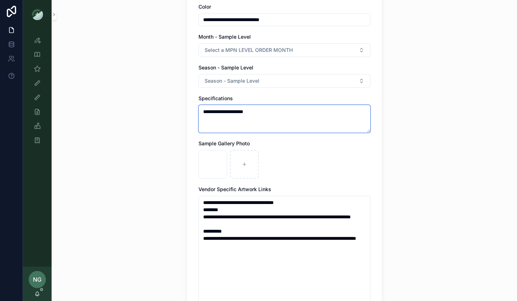
paste textarea "**********"
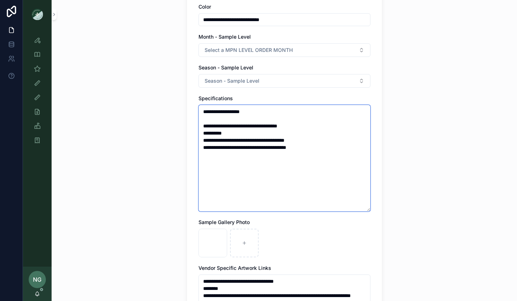
type textarea "**********"
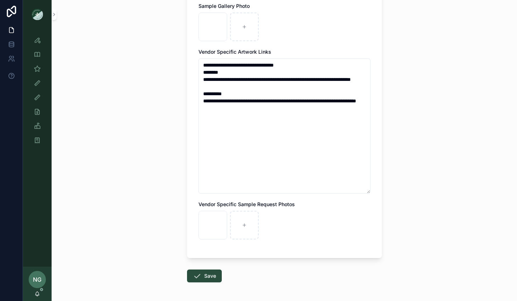
scroll to position [437, 0]
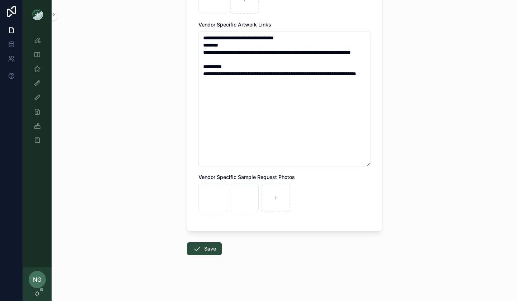
click at [200, 249] on icon "scrollable content" at bounding box center [197, 249] width 9 height 9
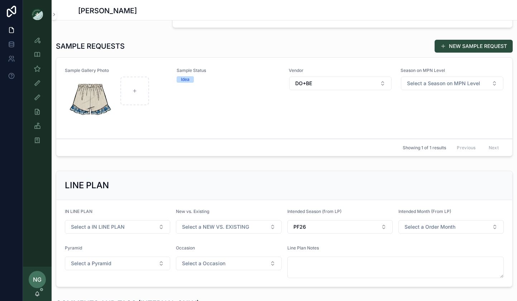
scroll to position [160, 0]
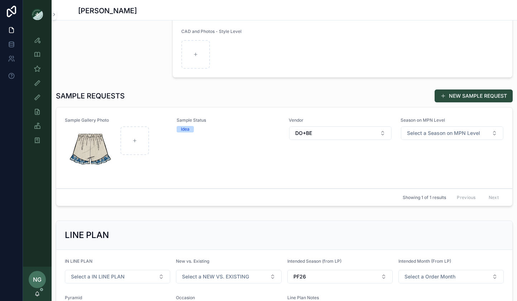
click at [436, 135] on span "Select a Season on MPN Level" at bounding box center [443, 133] width 73 height 7
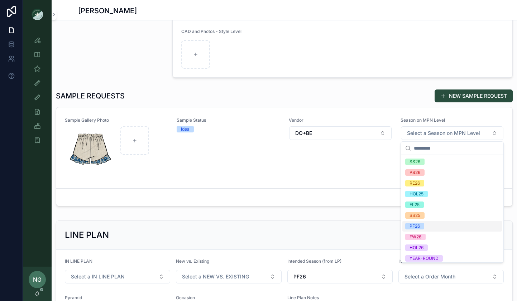
click at [421, 223] on span "PF26" at bounding box center [414, 226] width 19 height 6
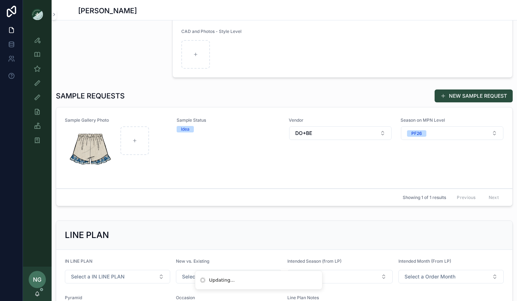
click at [313, 173] on div "Vendor DO+BE" at bounding box center [340, 147] width 103 height 61
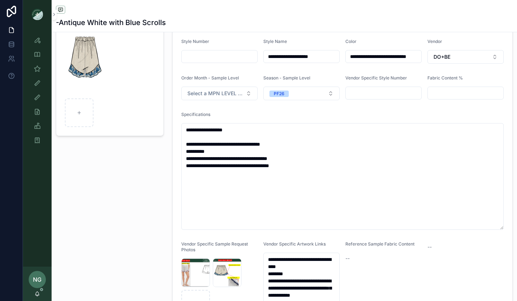
scroll to position [117, 0]
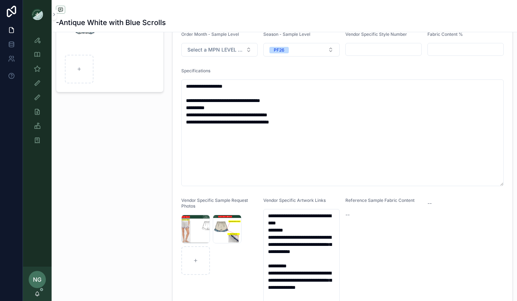
click at [232, 47] on span "Select a MPN LEVEL ORDER MONTH" at bounding box center [215, 49] width 56 height 7
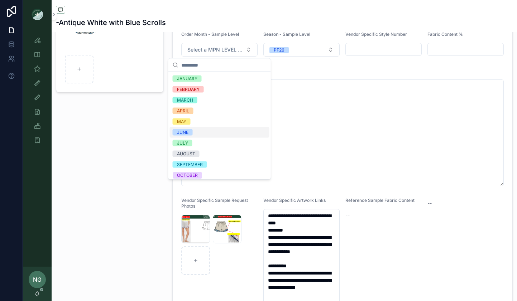
click at [234, 130] on div "JUNE" at bounding box center [220, 132] width 100 height 11
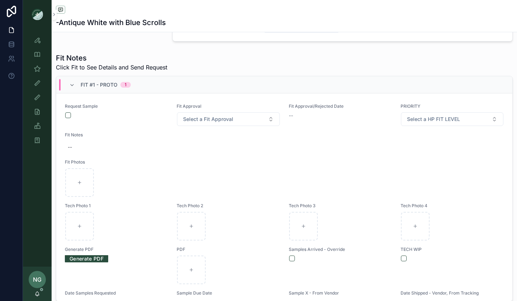
scroll to position [429, 0]
click at [66, 115] on button "scrollable content" at bounding box center [68, 116] width 6 height 6
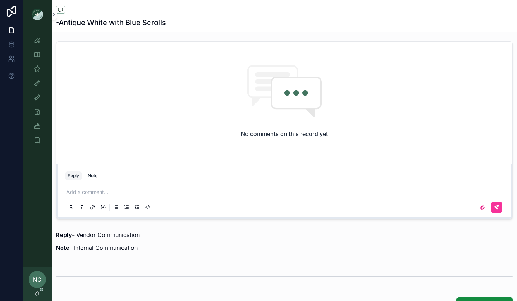
click at [81, 188] on div "Add a comment..." at bounding box center [284, 199] width 439 height 30
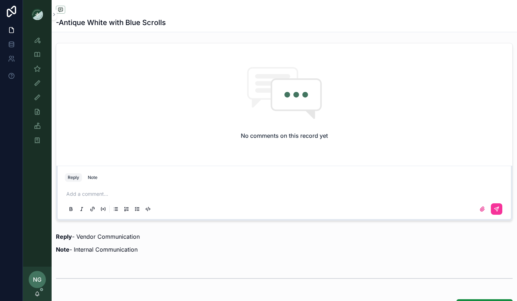
click at [76, 190] on div "Add a comment..." at bounding box center [284, 201] width 439 height 30
click at [72, 192] on p "scrollable content" at bounding box center [285, 194] width 439 height 7
click at [498, 206] on icon "scrollable content" at bounding box center [497, 209] width 6 height 6
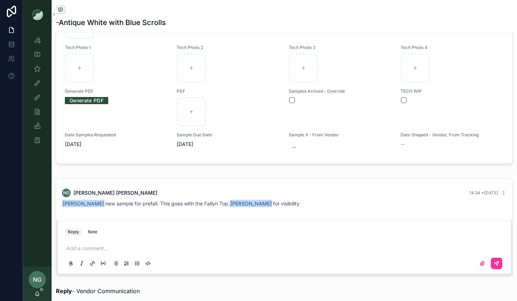
scroll to position [561, 0]
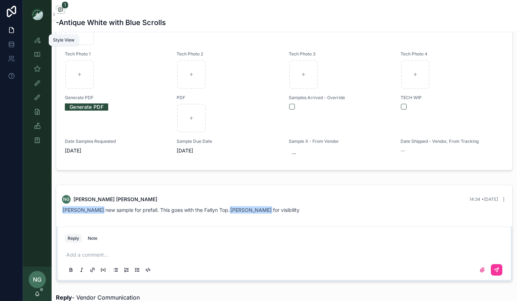
click at [38, 38] on icon "scrollable content" at bounding box center [37, 40] width 7 height 7
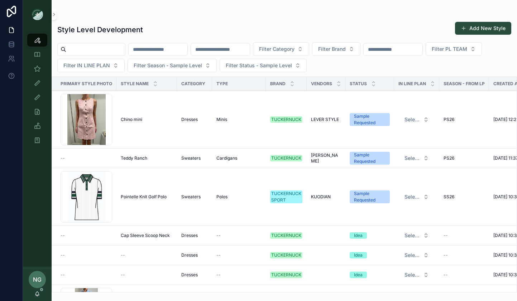
click at [177, 50] on input "scrollable content" at bounding box center [158, 49] width 59 height 10
click at [297, 43] on button "Filter Category" at bounding box center [281, 49] width 56 height 14
click at [113, 64] on button "Filter IN LINE PLAN" at bounding box center [90, 66] width 67 height 14
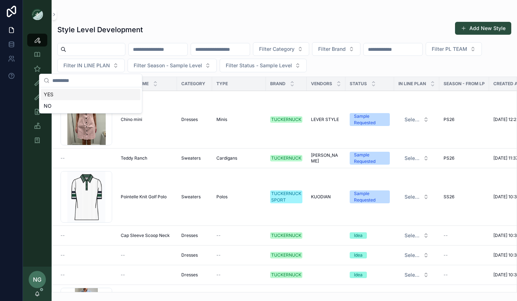
click at [161, 64] on span "Filter Season - Sample Level" at bounding box center [168, 65] width 68 height 7
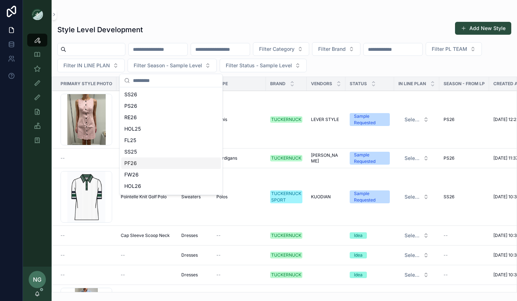
click at [155, 162] on div "PF26" at bounding box center [171, 163] width 100 height 11
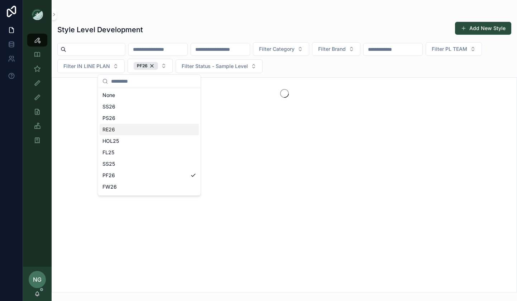
click at [274, 69] on div "Filter Category Filter Brand Filter PL TEAM Filter IN LINE PLAN PF26 Filter Sta…" at bounding box center [284, 57] width 465 height 31
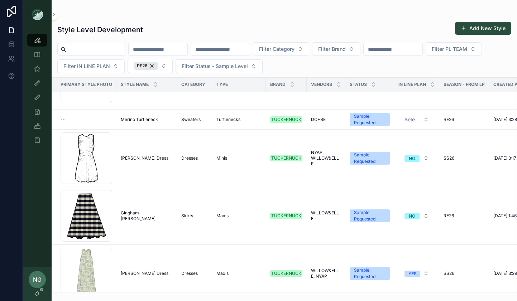
scroll to position [4998, 0]
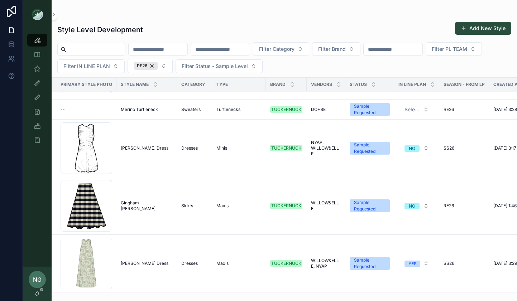
click at [150, 64] on div "PF26" at bounding box center [146, 66] width 24 height 8
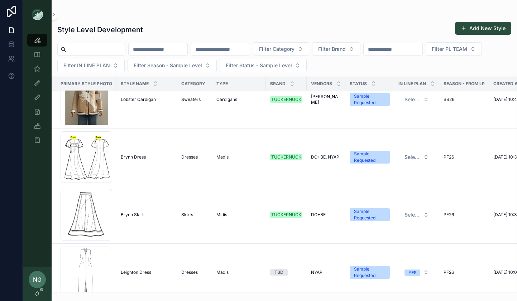
scroll to position [4796, 0]
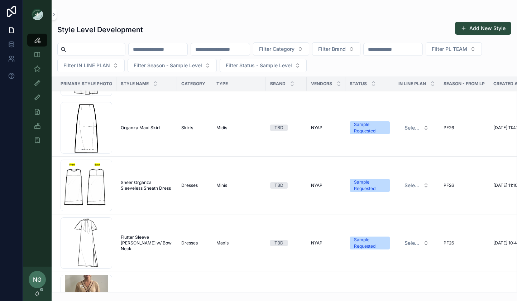
click at [157, 52] on input "scrollable content" at bounding box center [158, 49] width 59 height 10
type input "**********"
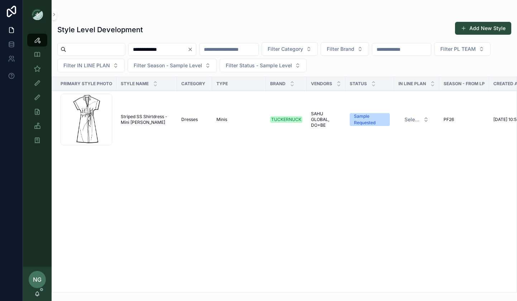
click at [421, 116] on button "Select a IN LINE PLAN" at bounding box center [417, 119] width 36 height 13
click at [405, 145] on div "YES" at bounding box center [416, 148] width 100 height 11
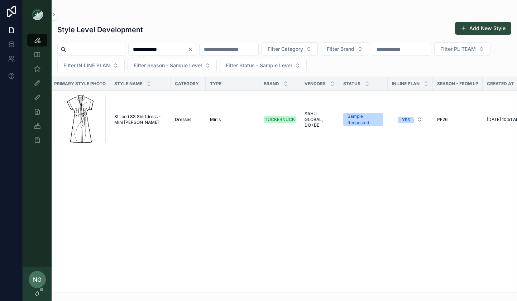
scroll to position [0, 9]
click at [143, 118] on span "Striped SS Shirtdress - Mini Callie" at bounding box center [138, 119] width 52 height 11
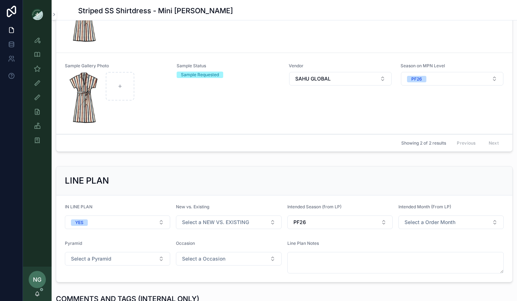
scroll to position [334, 0]
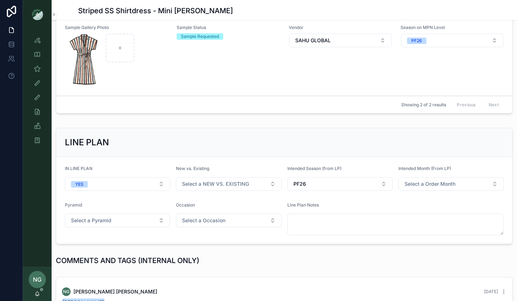
click at [252, 185] on button "Select a NEW VS. EXISTING" at bounding box center [228, 184] width 105 height 14
click at [242, 222] on div "EXISTING BODY" at bounding box center [229, 223] width 100 height 11
click at [481, 188] on button "Select a Order Month" at bounding box center [450, 184] width 105 height 14
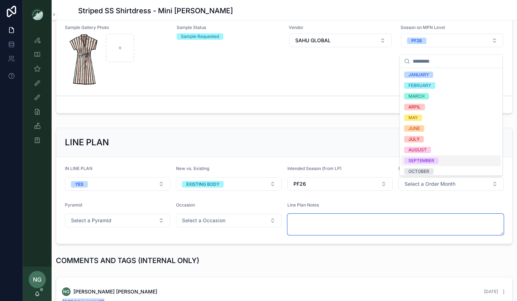
click at [330, 221] on textarea "scrollable content" at bounding box center [395, 224] width 217 height 21
paste textarea "**********"
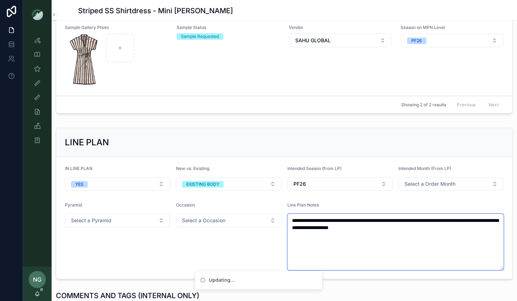
type textarea "**********"
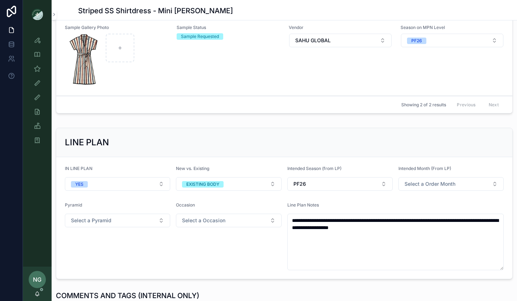
click at [464, 190] on button "Select a Order Month" at bounding box center [450, 184] width 105 height 14
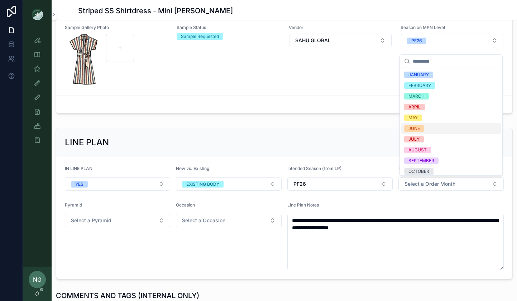
drag, startPoint x: 450, startPoint y: 128, endPoint x: 404, endPoint y: 142, distance: 48.4
click at [450, 128] on div "JUNE" at bounding box center [451, 128] width 100 height 11
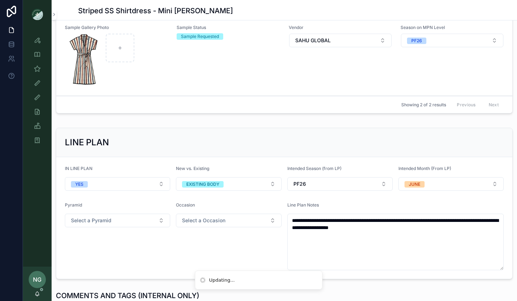
click at [168, 221] on button "Select a Pyramid" at bounding box center [117, 221] width 105 height 14
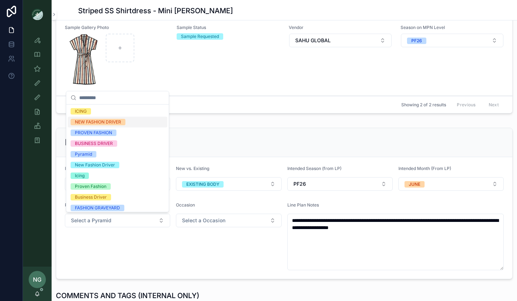
drag, startPoint x: 139, startPoint y: 120, endPoint x: 153, endPoint y: 155, distance: 37.3
click at [139, 121] on div "NEW FASHION DRIVER" at bounding box center [118, 122] width 100 height 11
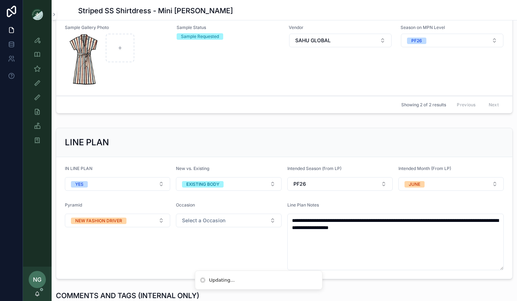
click at [208, 225] on button "Select a Occasion" at bounding box center [228, 221] width 105 height 14
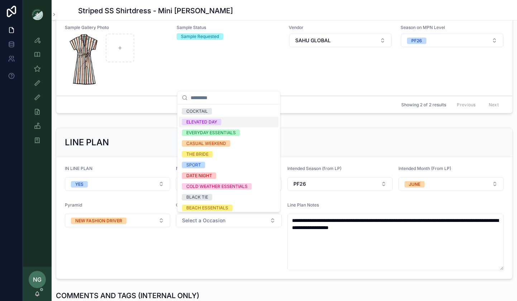
click at [235, 123] on div "ELEVATED DAY" at bounding box center [229, 122] width 100 height 11
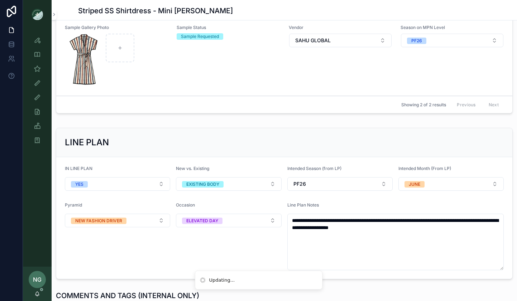
click at [293, 139] on div "LINE PLAN" at bounding box center [284, 142] width 439 height 11
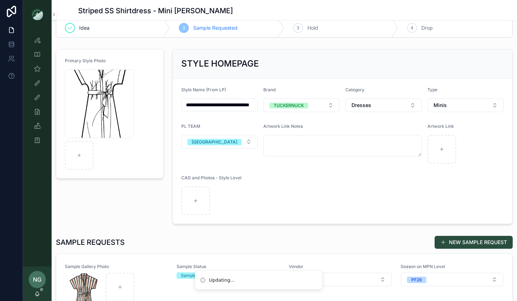
scroll to position [0, 0]
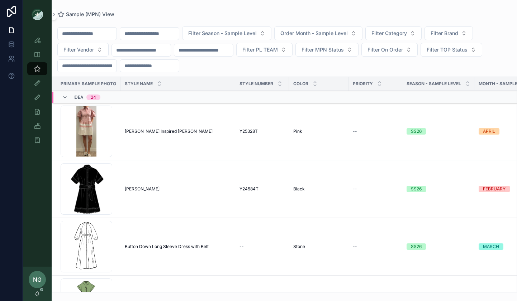
click at [154, 35] on input "scrollable content" at bounding box center [149, 34] width 59 height 10
click at [33, 41] on div "Style View" at bounding box center [37, 39] width 11 height 11
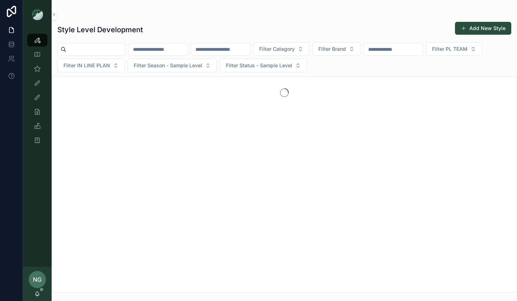
click at [88, 50] on input "scrollable content" at bounding box center [95, 49] width 59 height 10
click at [161, 47] on input "scrollable content" at bounding box center [158, 49] width 59 height 10
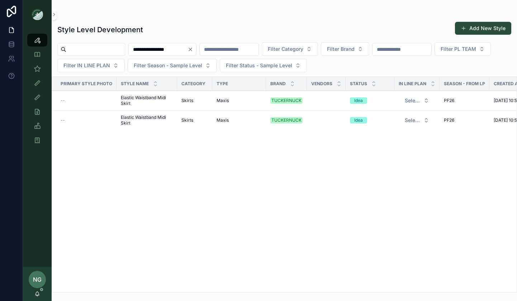
type input "**********"
click at [130, 99] on span "Elastic Waistband Midi Skirt" at bounding box center [147, 100] width 52 height 11
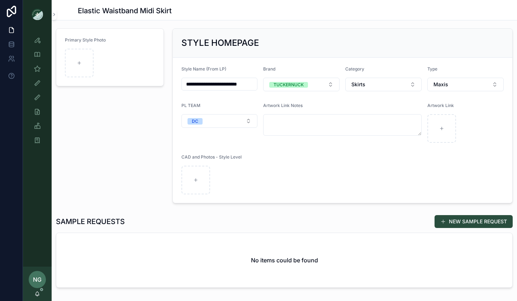
scroll to position [42, 0]
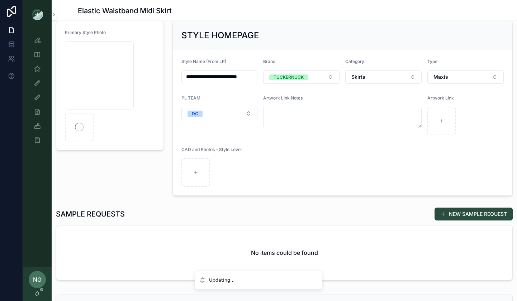
click at [474, 213] on button "NEW SAMPLE REQUEST" at bounding box center [473, 214] width 78 height 13
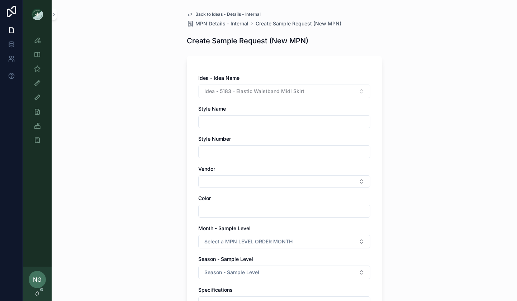
click at [291, 186] on button "Select Button" at bounding box center [284, 182] width 172 height 12
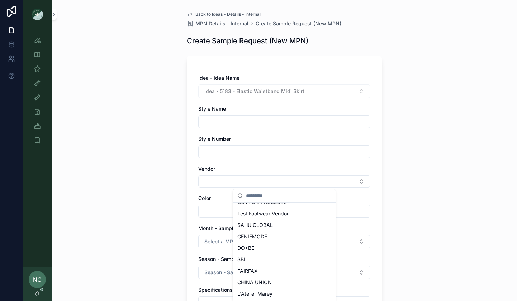
scroll to position [113, 0]
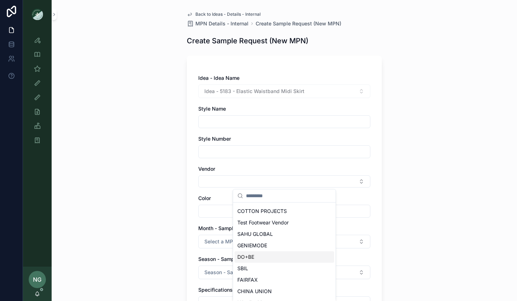
click at [263, 259] on div "DO+BE" at bounding box center [284, 256] width 100 height 11
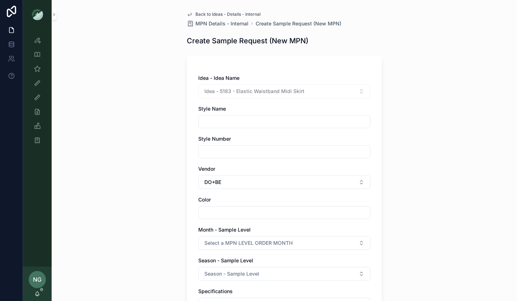
click at [236, 155] on input "scrollable content" at bounding box center [283, 152] width 171 height 10
type input "**********"
drag, startPoint x: 270, startPoint y: 154, endPoint x: 159, endPoint y: 149, distance: 111.2
click at [159, 149] on div "**********" at bounding box center [284, 150] width 465 height 301
click at [276, 119] on input "scrollable content" at bounding box center [283, 122] width 171 height 10
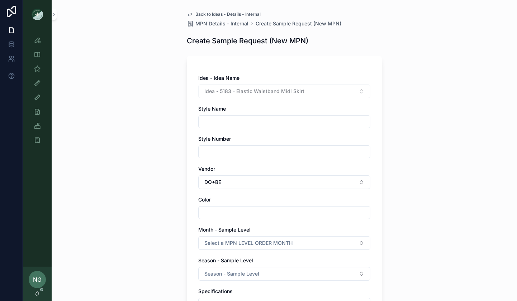
paste input "**********"
type input "**********"
click at [221, 208] on input "scrollable content" at bounding box center [283, 213] width 171 height 10
type input "**********"
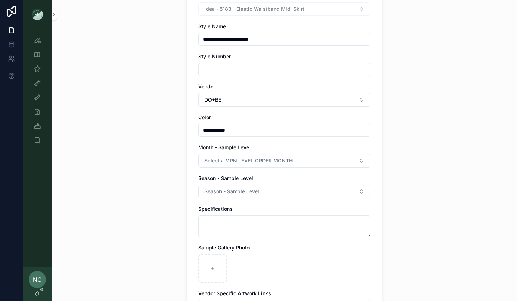
scroll to position [101, 0]
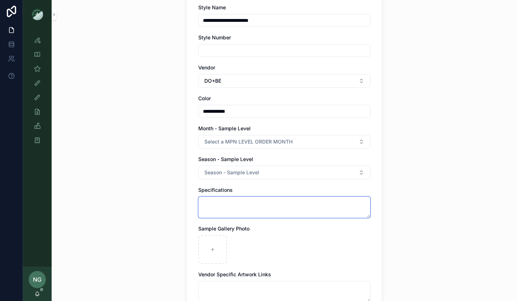
click at [246, 208] on textarea "scrollable content" at bounding box center [284, 207] width 172 height 21
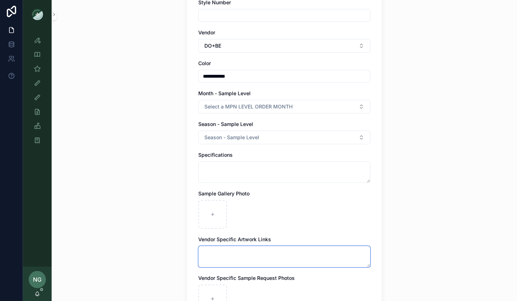
click at [223, 257] on textarea "scrollable content" at bounding box center [284, 256] width 172 height 21
paste textarea "**********"
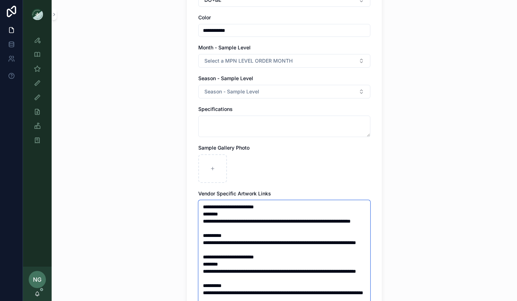
scroll to position [163, 0]
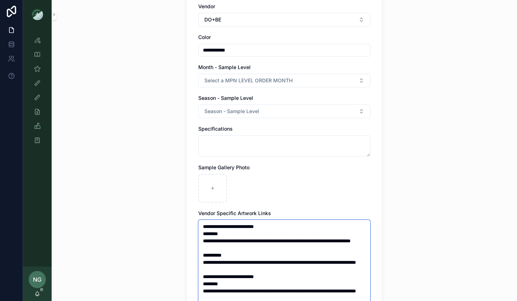
type textarea "**********"
click at [343, 83] on button "Select a MPN LEVEL ORDER MONTH" at bounding box center [284, 81] width 172 height 14
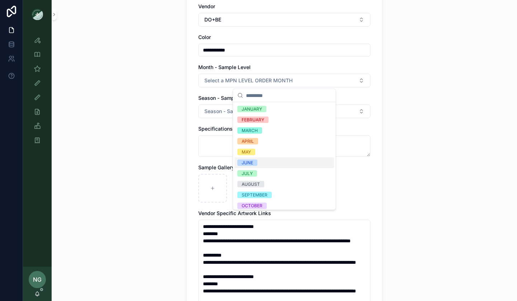
click at [293, 160] on div "JUNE" at bounding box center [284, 163] width 100 height 11
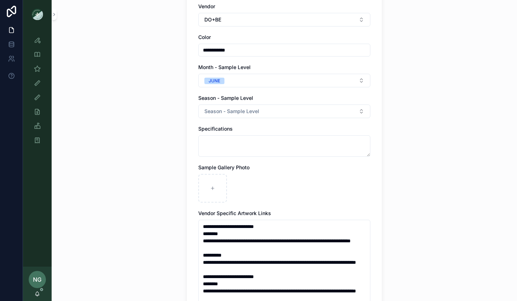
click at [292, 103] on div "Season - Sample Level Season - Sample Level" at bounding box center [284, 107] width 172 height 24
click at [291, 113] on button "Season - Sample Level" at bounding box center [284, 112] width 172 height 14
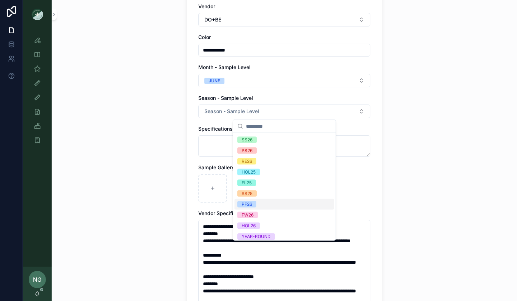
click at [274, 206] on div "PF26" at bounding box center [284, 204] width 100 height 11
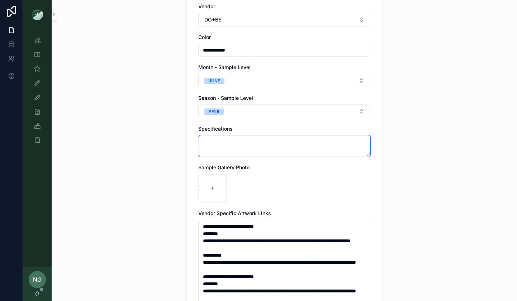
click at [277, 143] on textarea "scrollable content" at bounding box center [284, 145] width 172 height 21
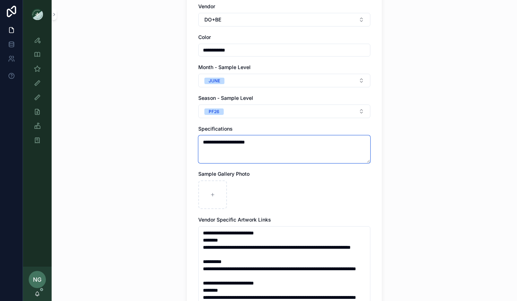
paste textarea "**********"
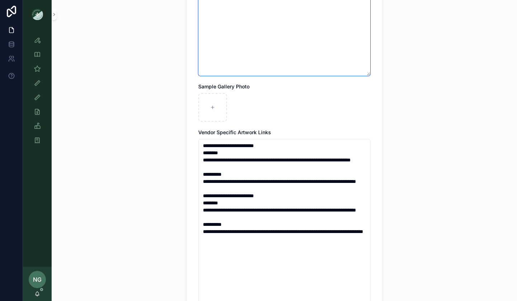
scroll to position [375, 0]
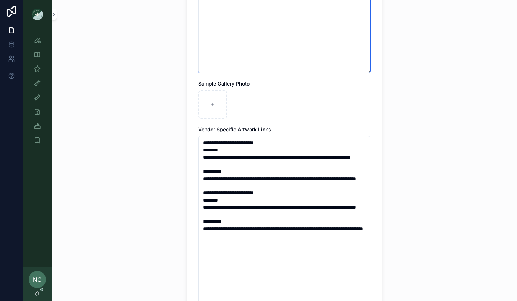
type textarea "**********"
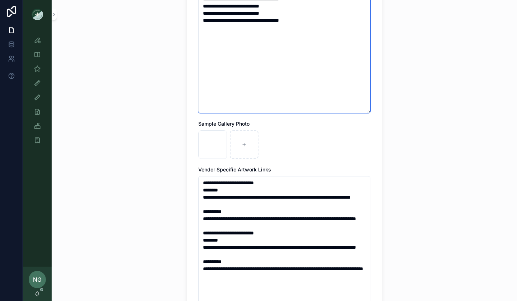
scroll to position [566, 0]
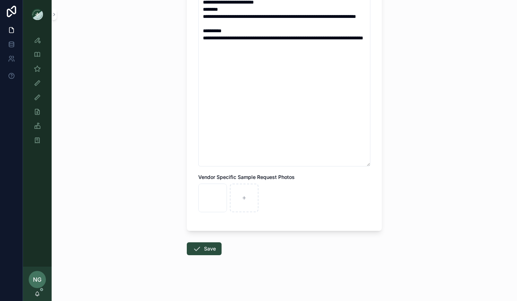
click at [203, 249] on button "Save" at bounding box center [204, 249] width 35 height 13
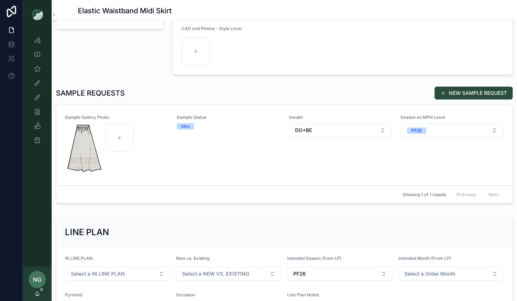
scroll to position [174, 0]
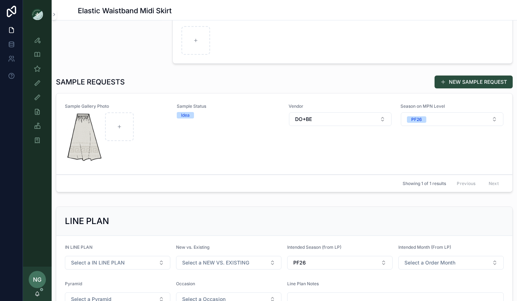
click at [154, 262] on button "Select a IN LINE PLAN" at bounding box center [117, 263] width 105 height 14
click at [140, 239] on div "YES" at bounding box center [118, 236] width 100 height 11
click at [204, 259] on span "Select a NEW VS. EXISTING" at bounding box center [215, 262] width 67 height 7
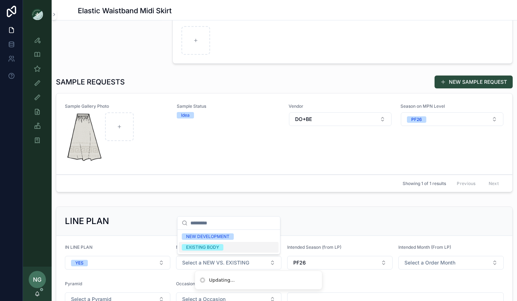
click at [208, 249] on div "EXISTING BODY" at bounding box center [202, 247] width 33 height 6
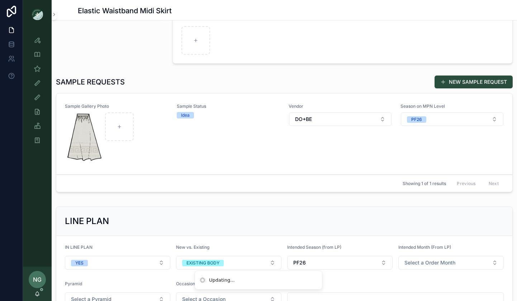
click at [416, 267] on button "Select a Order Month" at bounding box center [450, 263] width 105 height 14
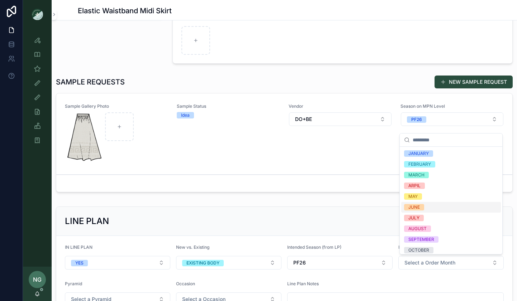
click at [425, 206] on div "JUNE" at bounding box center [451, 207] width 100 height 11
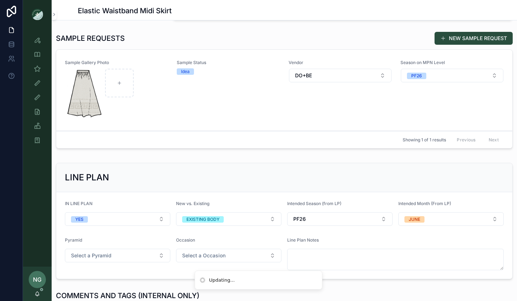
scroll to position [229, 0]
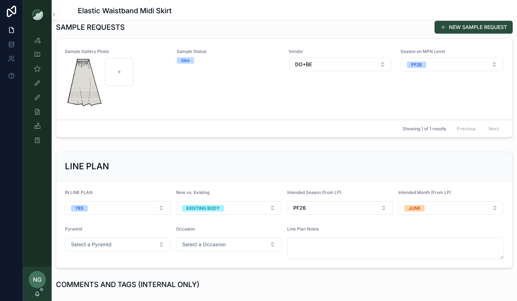
click at [321, 105] on div "Vendor DO+BE" at bounding box center [339, 79] width 103 height 61
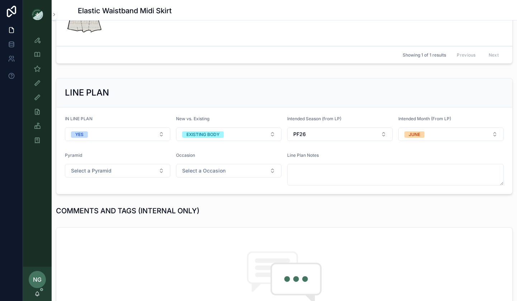
scroll to position [316, 0]
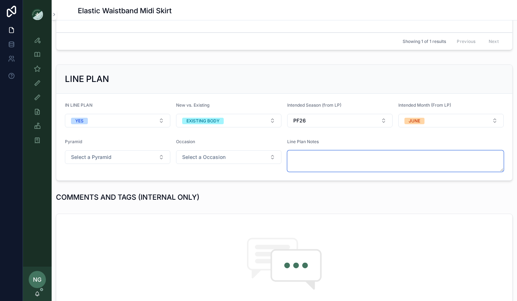
click at [307, 158] on textarea "scrollable content" at bounding box center [395, 160] width 216 height 21
paste textarea "**********"
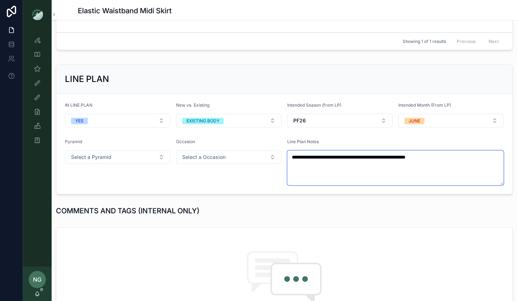
type textarea "**********"
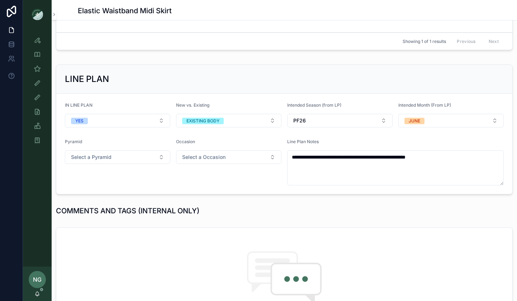
click at [159, 157] on button "Select a Pyramid" at bounding box center [117, 157] width 105 height 14
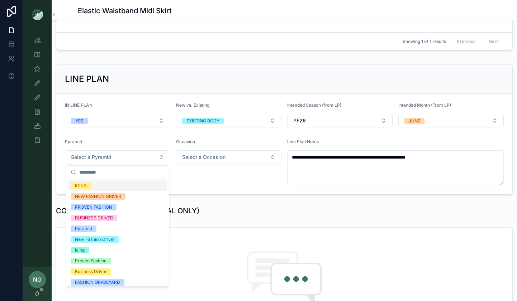
click at [189, 158] on span "Select a Occasion" at bounding box center [203, 157] width 43 height 7
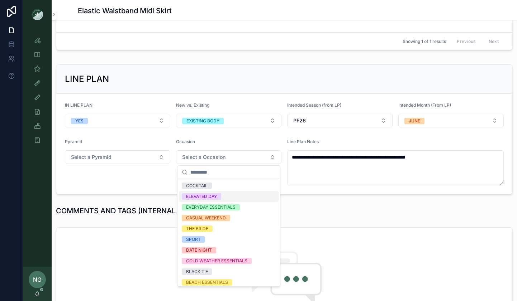
click at [197, 194] on div "ELEVATED DAY" at bounding box center [201, 196] width 31 height 6
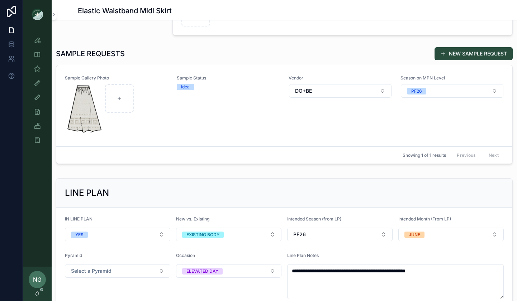
scroll to position [197, 0]
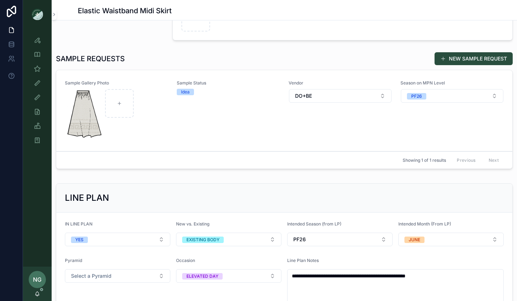
click at [222, 138] on div "Sample Status Idea" at bounding box center [228, 110] width 103 height 61
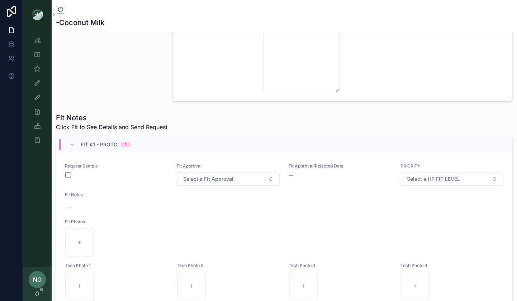
scroll to position [505, 0]
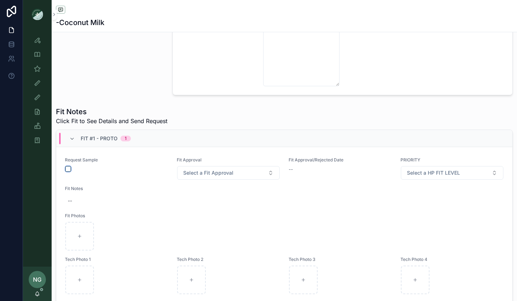
click at [68, 170] on button "scrollable content" at bounding box center [68, 169] width 6 height 6
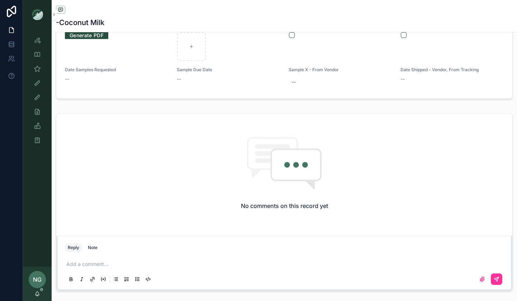
scroll to position [764, 0]
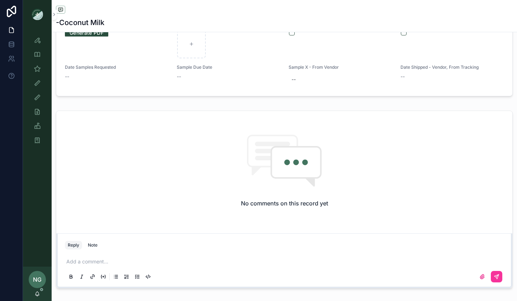
click at [94, 255] on div "Add a comment..." at bounding box center [284, 269] width 438 height 30
click at [91, 267] on div "Add a comment..." at bounding box center [284, 269] width 438 height 30
click at [89, 262] on p "scrollable content" at bounding box center [285, 261] width 438 height 7
click at [493, 279] on button "scrollable content" at bounding box center [495, 276] width 11 height 11
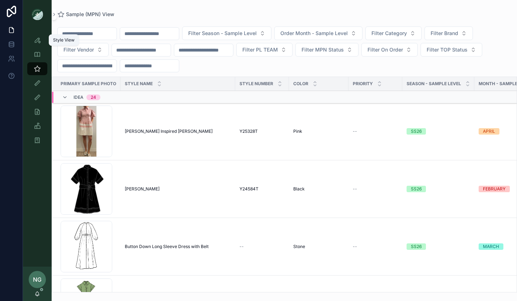
click at [37, 40] on icon "scrollable content" at bounding box center [37, 40] width 7 height 7
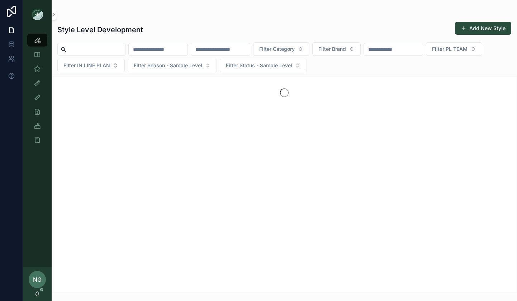
click at [477, 28] on button "Add New Style" at bounding box center [483, 28] width 56 height 13
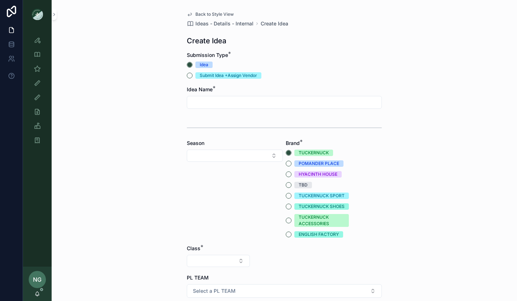
click at [243, 99] on input "scrollable content" at bounding box center [284, 102] width 194 height 10
type input "**********"
click at [185, 150] on div "**********" at bounding box center [284, 272] width 206 height 544
click at [196, 153] on button "Select Button" at bounding box center [235, 156] width 96 height 12
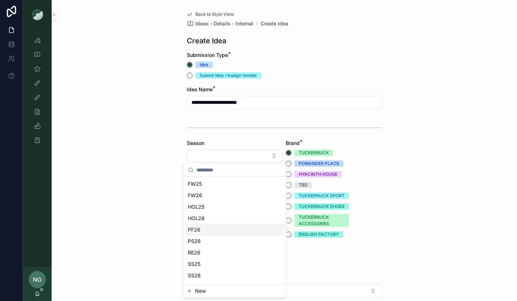
click at [226, 232] on div "PF26" at bounding box center [235, 229] width 100 height 11
click at [289, 186] on button "TBD" at bounding box center [288, 185] width 6 height 6
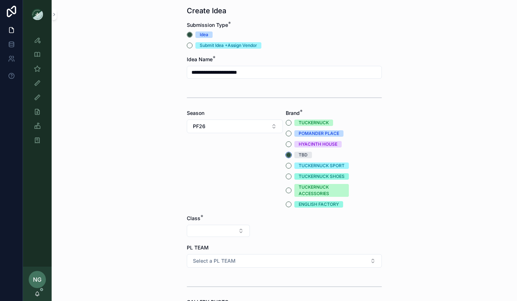
scroll to position [42, 0]
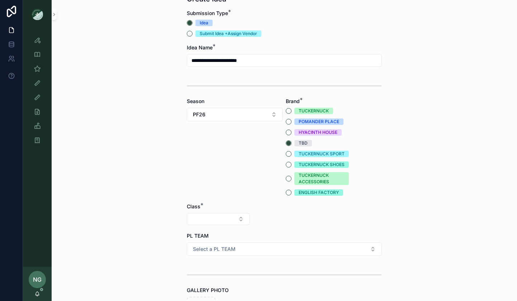
click at [235, 217] on button "Select Button" at bounding box center [218, 219] width 63 height 12
click at [210, 278] on div "Clothing" at bounding box center [218, 281] width 100 height 11
click at [288, 216] on button "Select Button" at bounding box center [284, 219] width 63 height 12
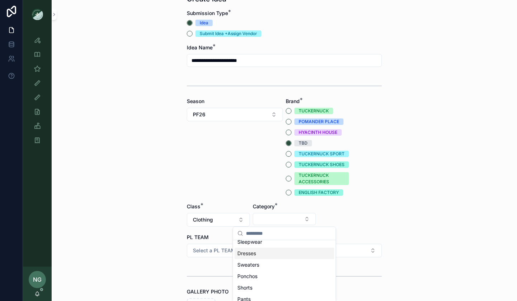
click at [277, 254] on div "Dresses" at bounding box center [284, 253] width 100 height 11
click at [280, 216] on button "Dresses" at bounding box center [284, 220] width 63 height 14
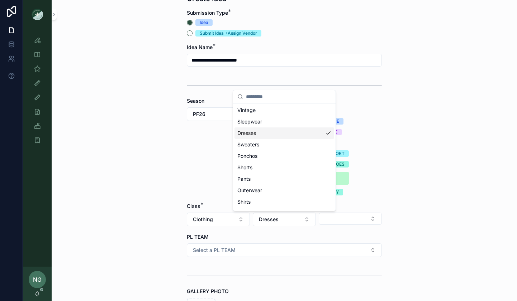
scroll to position [56, 0]
click at [259, 175] on div "Shirts" at bounding box center [284, 180] width 100 height 11
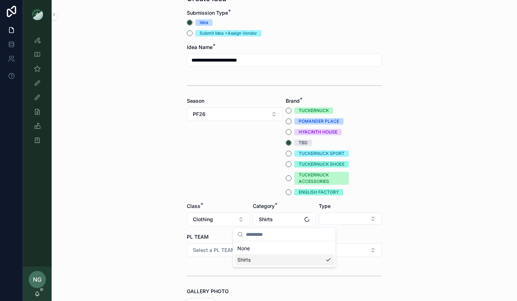
scroll to position [0, 0]
drag, startPoint x: 398, startPoint y: 172, endPoint x: 394, endPoint y: 162, distance: 10.7
click at [398, 172] on div "**********" at bounding box center [284, 108] width 465 height 301
click at [356, 217] on button "Select Button" at bounding box center [349, 219] width 63 height 12
click at [381, 178] on form "**********" at bounding box center [284, 256] width 195 height 494
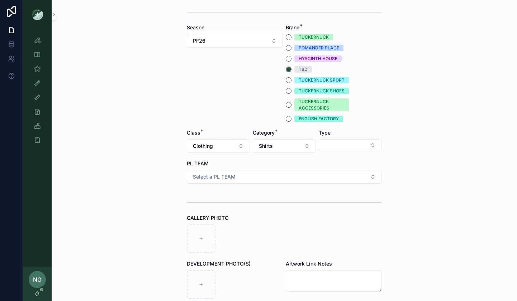
scroll to position [138, 0]
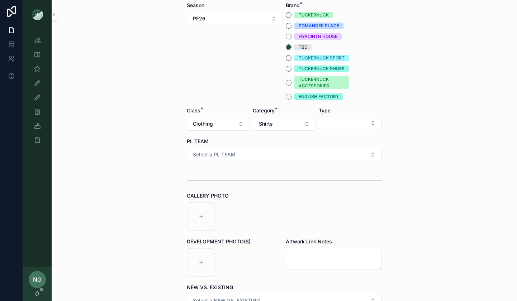
click at [274, 156] on button "Select a PL TEAM" at bounding box center [284, 155] width 195 height 14
click at [267, 186] on div "DC" at bounding box center [284, 183] width 100 height 11
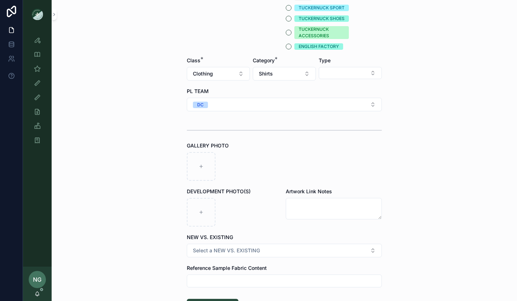
scroll to position [184, 0]
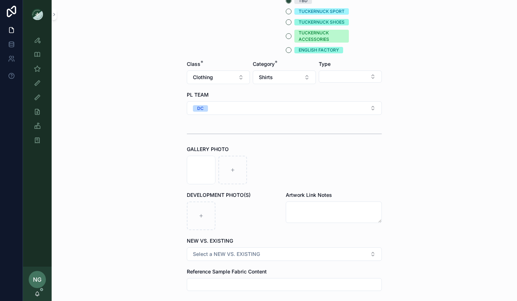
click at [257, 248] on button "Select a NEW VS. EXISTING" at bounding box center [284, 255] width 195 height 14
drag, startPoint x: 267, startPoint y: 283, endPoint x: 266, endPoint y: 276, distance: 6.5
click at [267, 282] on div "NEW DEVELOPMENT" at bounding box center [262, 283] width 43 height 6
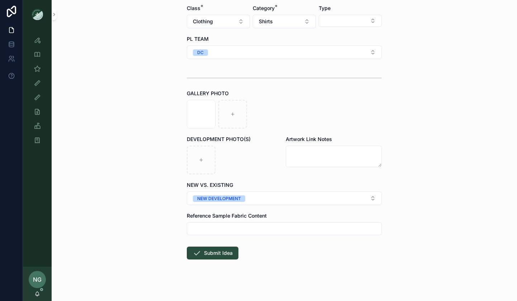
scroll to position [242, 0]
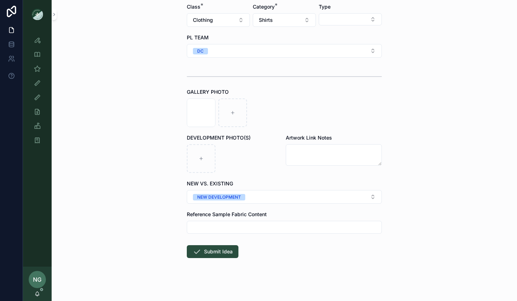
click at [225, 257] on button "Submit Idea" at bounding box center [213, 251] width 52 height 13
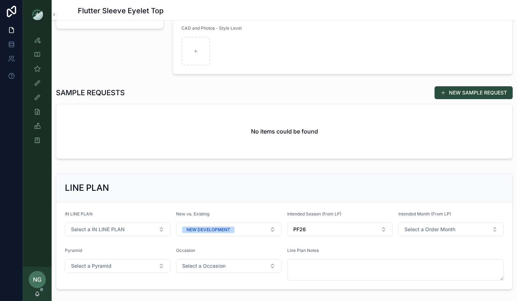
scroll to position [171, 0]
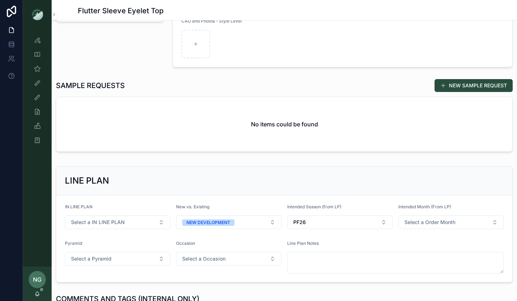
click at [445, 91] on button "NEW SAMPLE REQUEST" at bounding box center [473, 85] width 78 height 13
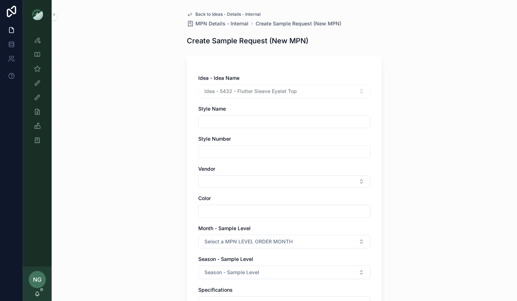
click at [327, 125] on input "scrollable content" at bounding box center [283, 122] width 171 height 10
drag, startPoint x: 236, startPoint y: 122, endPoint x: 369, endPoint y: 125, distance: 132.9
click at [369, 125] on input "**********" at bounding box center [283, 122] width 171 height 10
type input "**********"
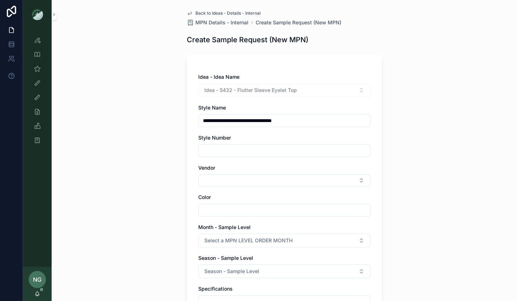
click at [305, 187] on div "**********" at bounding box center [284, 263] width 172 height 381
click at [303, 182] on button "Select Button" at bounding box center [284, 180] width 172 height 12
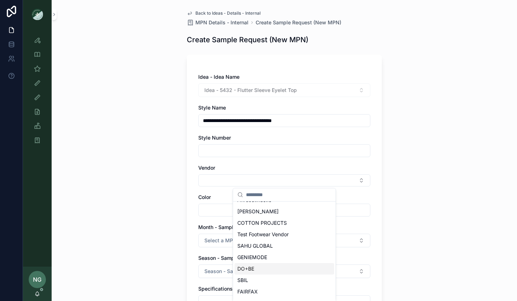
scroll to position [0, 0]
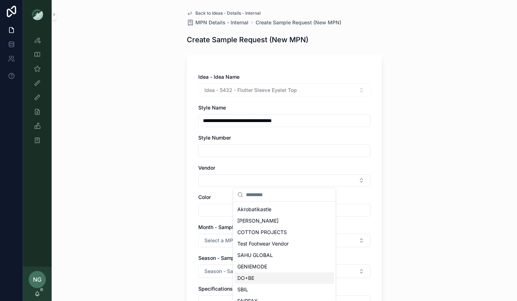
click at [247, 273] on div "DO+BE" at bounding box center [284, 278] width 100 height 11
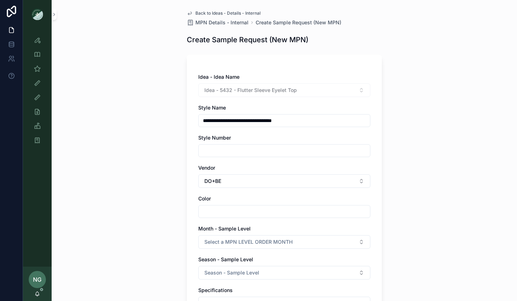
click at [243, 213] on input "scrollable content" at bounding box center [283, 212] width 171 height 10
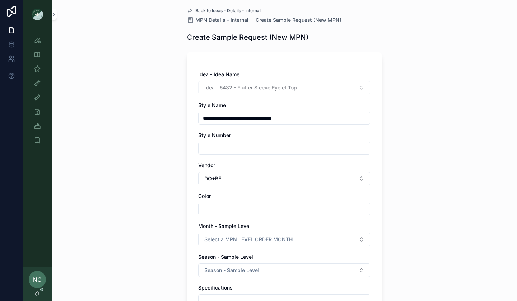
scroll to position [4, 0]
type input "**********"
click at [258, 235] on button "Select a MPN LEVEL ORDER MONTH" at bounding box center [284, 239] width 172 height 14
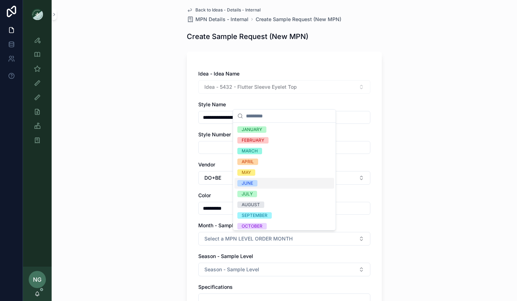
click at [265, 181] on div "JUNE" at bounding box center [284, 183] width 100 height 11
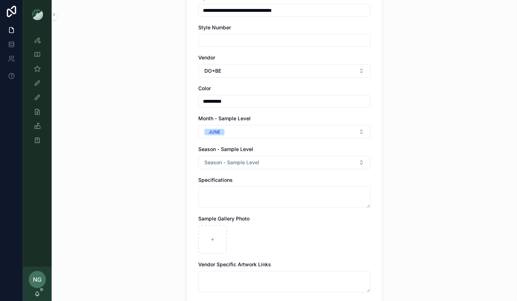
scroll to position [114, 0]
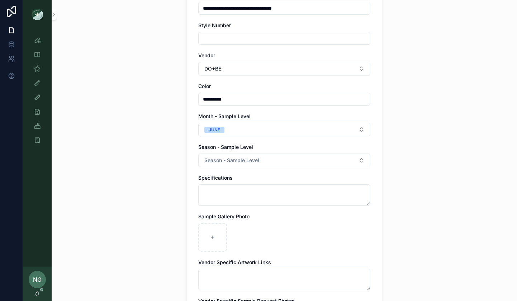
click at [260, 157] on button "Season - Sample Level" at bounding box center [284, 161] width 172 height 14
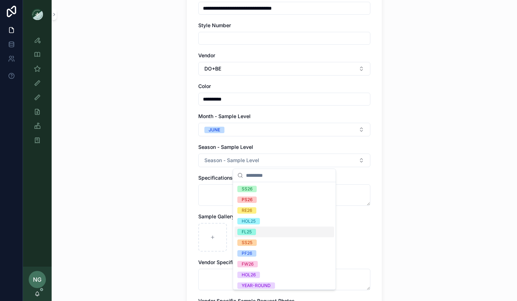
click at [268, 233] on div "FL25" at bounding box center [284, 232] width 100 height 11
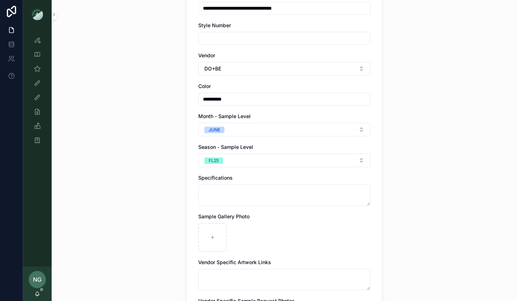
click at [256, 160] on button "FL25" at bounding box center [284, 161] width 172 height 14
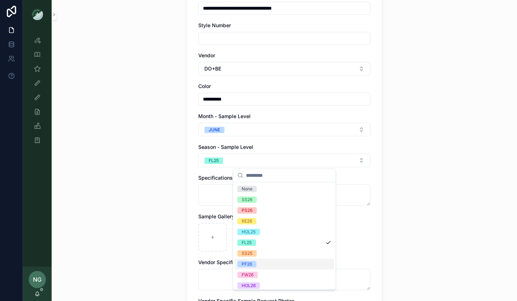
click at [262, 266] on div "PF26" at bounding box center [284, 264] width 100 height 11
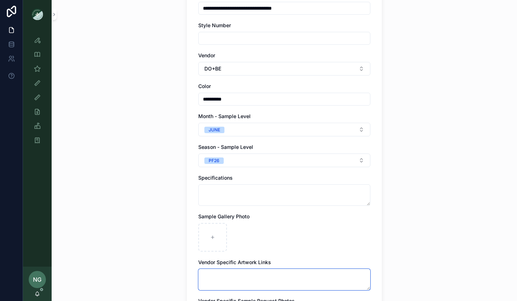
click at [203, 272] on textarea "scrollable content" at bounding box center [284, 279] width 172 height 21
paste textarea "**********"
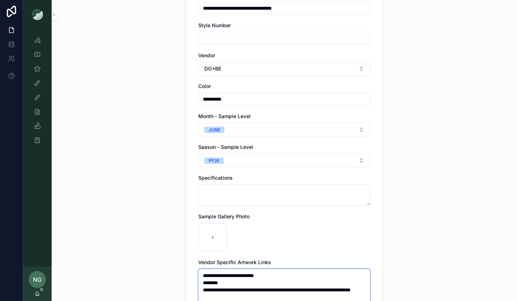
scroll to position [234, 0]
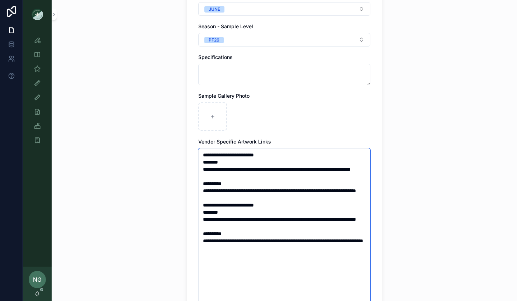
type textarea "**********"
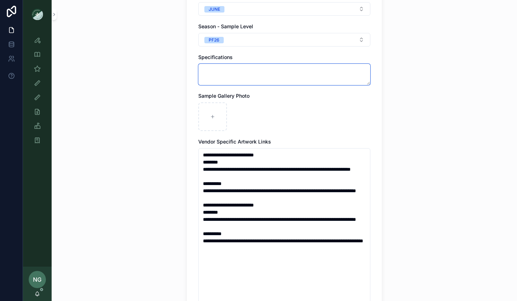
click at [220, 67] on textarea "scrollable content" at bounding box center [284, 74] width 172 height 21
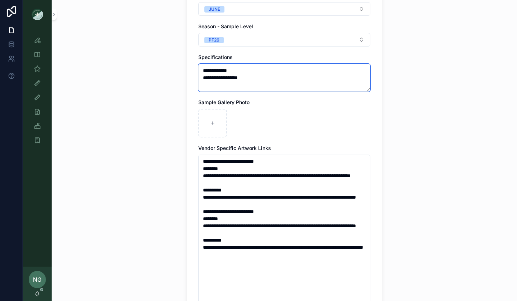
scroll to position [0, 0]
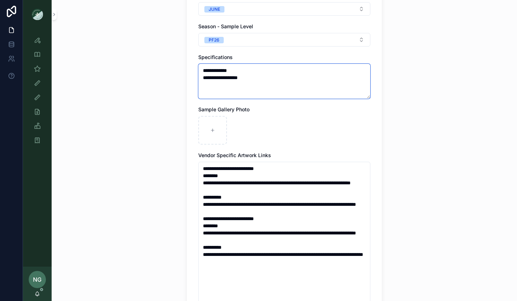
click at [310, 78] on textarea "**********" at bounding box center [284, 81] width 172 height 35
paste textarea "**********"
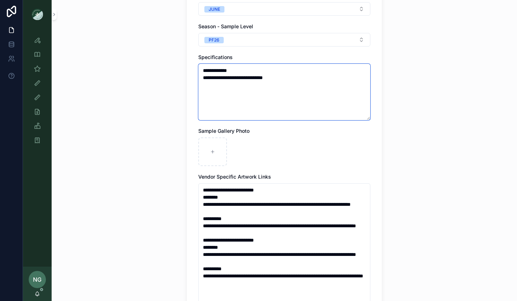
paste textarea "**********"
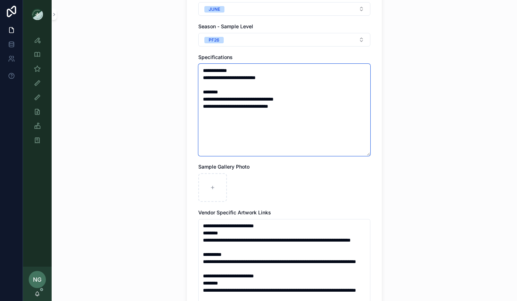
type textarea "**********"
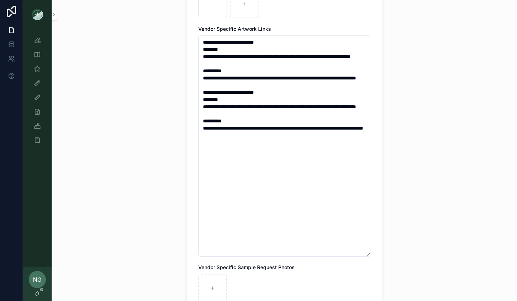
scroll to position [508, 0]
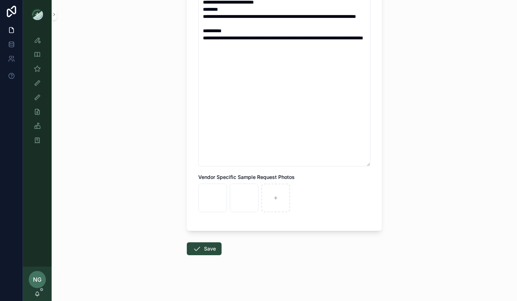
click at [205, 247] on button "Save" at bounding box center [204, 249] width 35 height 13
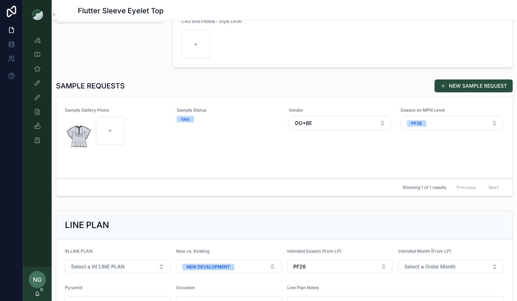
scroll to position [178, 0]
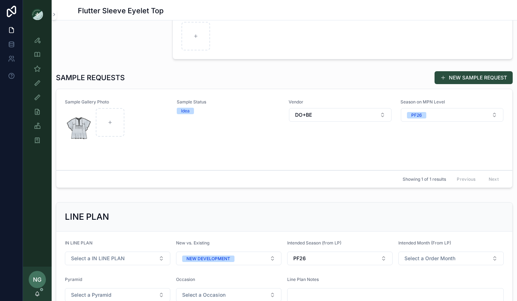
click at [231, 135] on div "Sample Status Idea" at bounding box center [228, 129] width 103 height 61
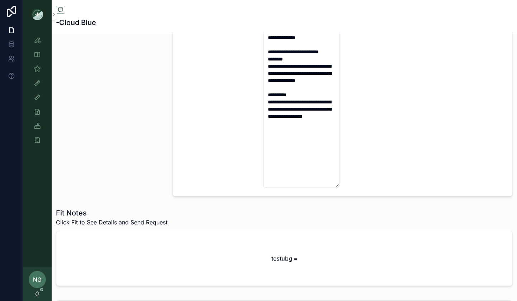
scroll to position [245, 0]
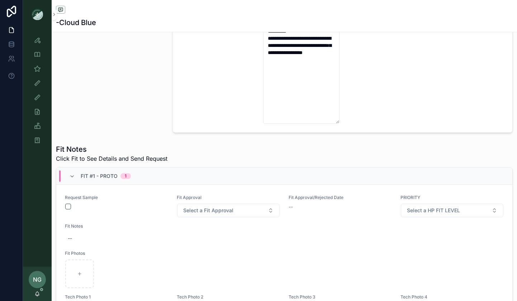
scroll to position [453, 0]
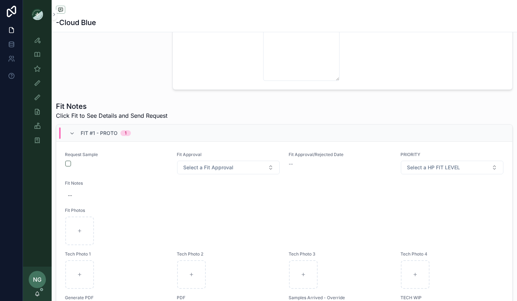
click at [68, 160] on div "Request Sample" at bounding box center [116, 159] width 103 height 15
click at [67, 164] on button "scrollable content" at bounding box center [68, 164] width 6 height 6
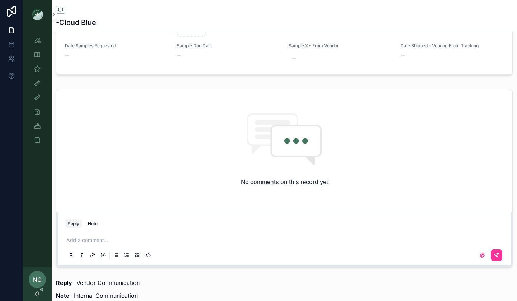
scroll to position [794, 0]
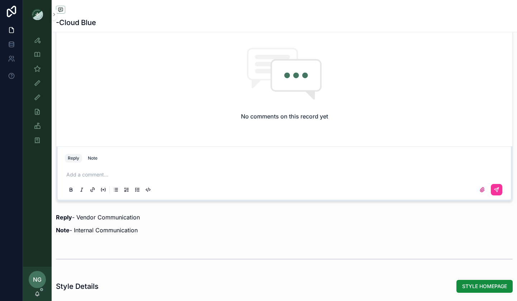
click at [100, 176] on p "scrollable content" at bounding box center [285, 174] width 438 height 7
click at [493, 194] on button "scrollable content" at bounding box center [495, 189] width 11 height 11
